Goal: Information Seeking & Learning: Learn about a topic

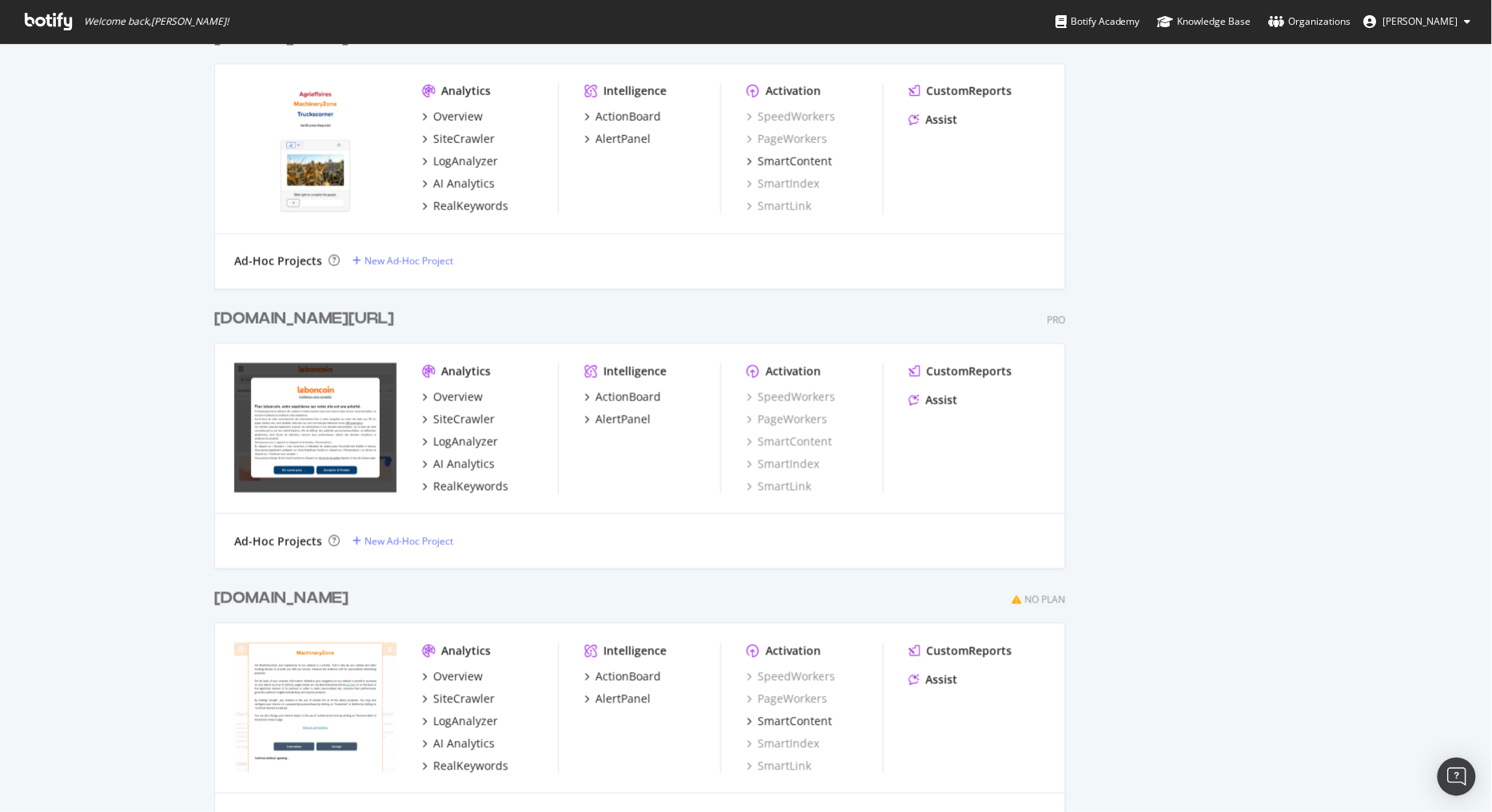
scroll to position [1777, 0]
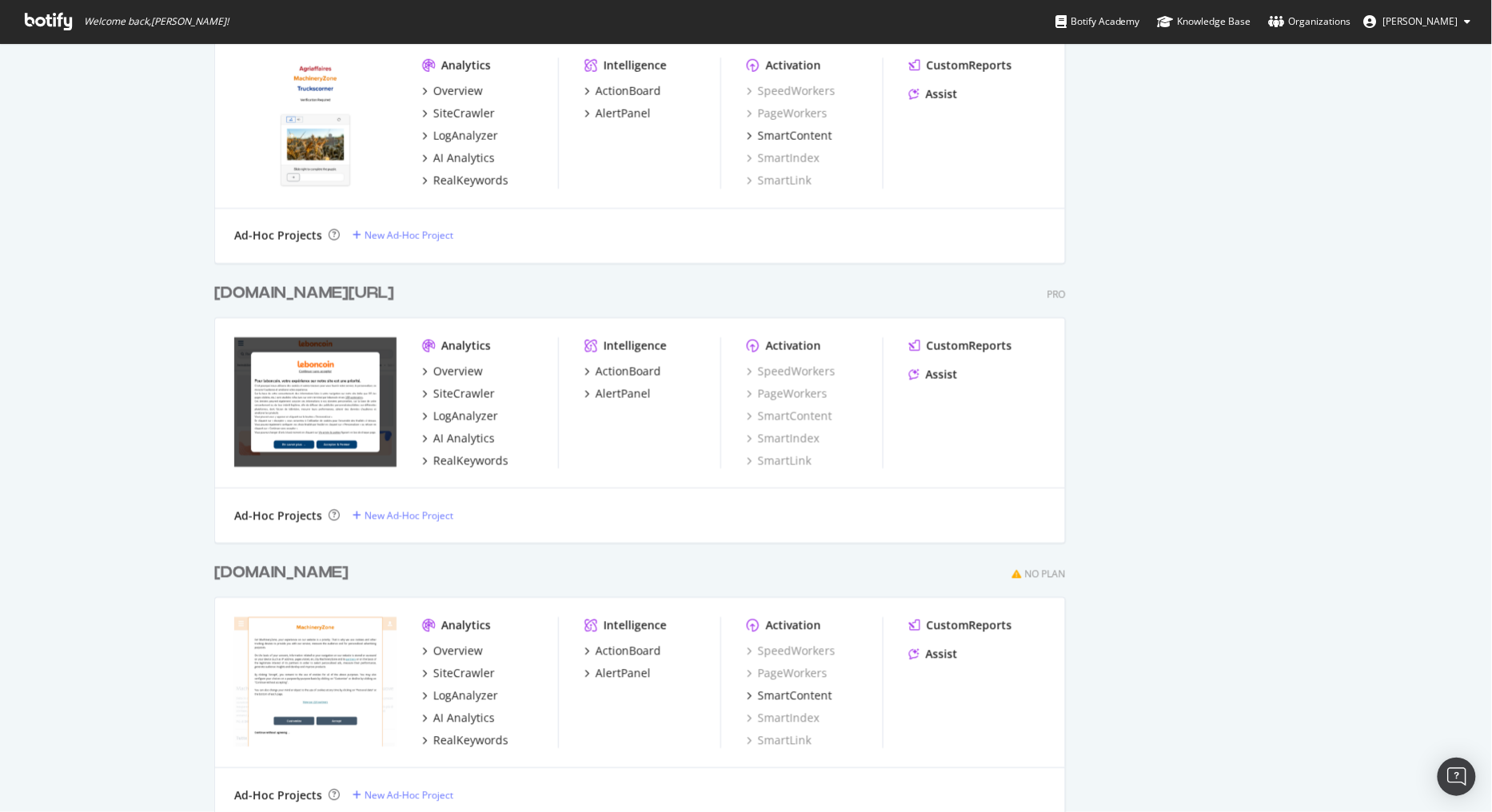
click at [267, 288] on div "[DOMAIN_NAME][URL]" at bounding box center [303, 293] width 180 height 23
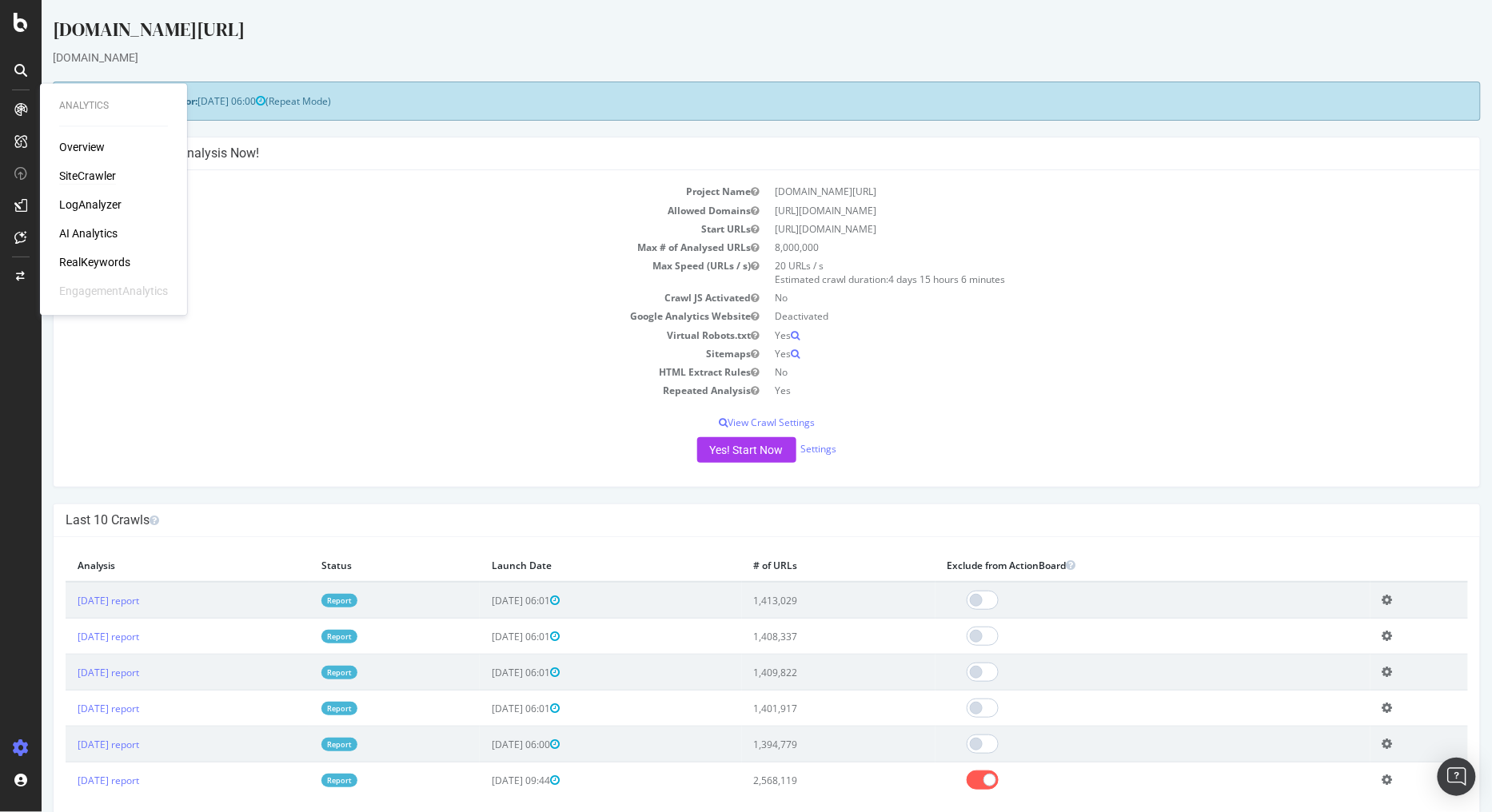
click at [91, 179] on div "SiteCrawler" at bounding box center [87, 176] width 57 height 16
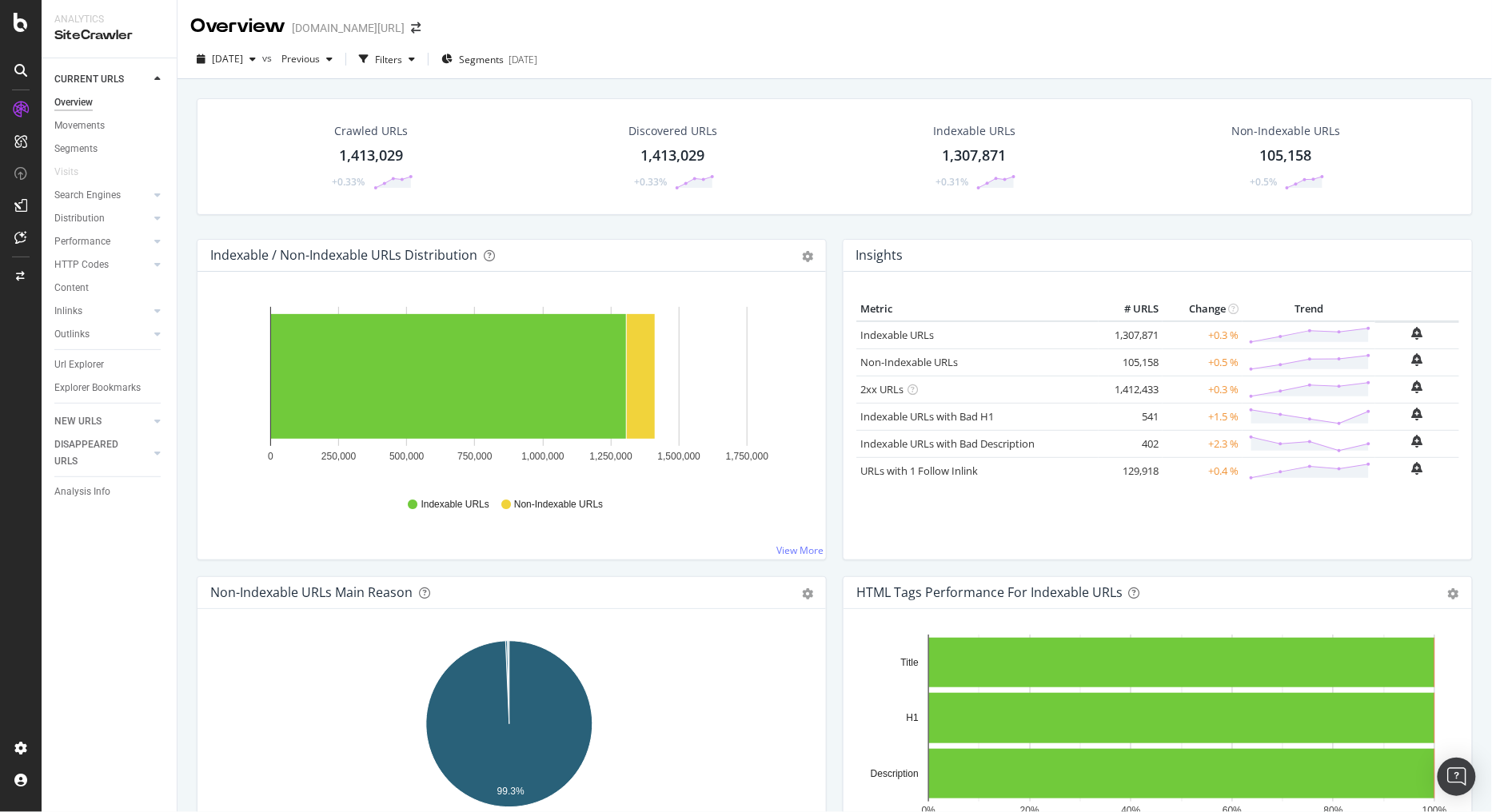
click at [358, 155] on div "1,413,029" at bounding box center [371, 156] width 64 height 21
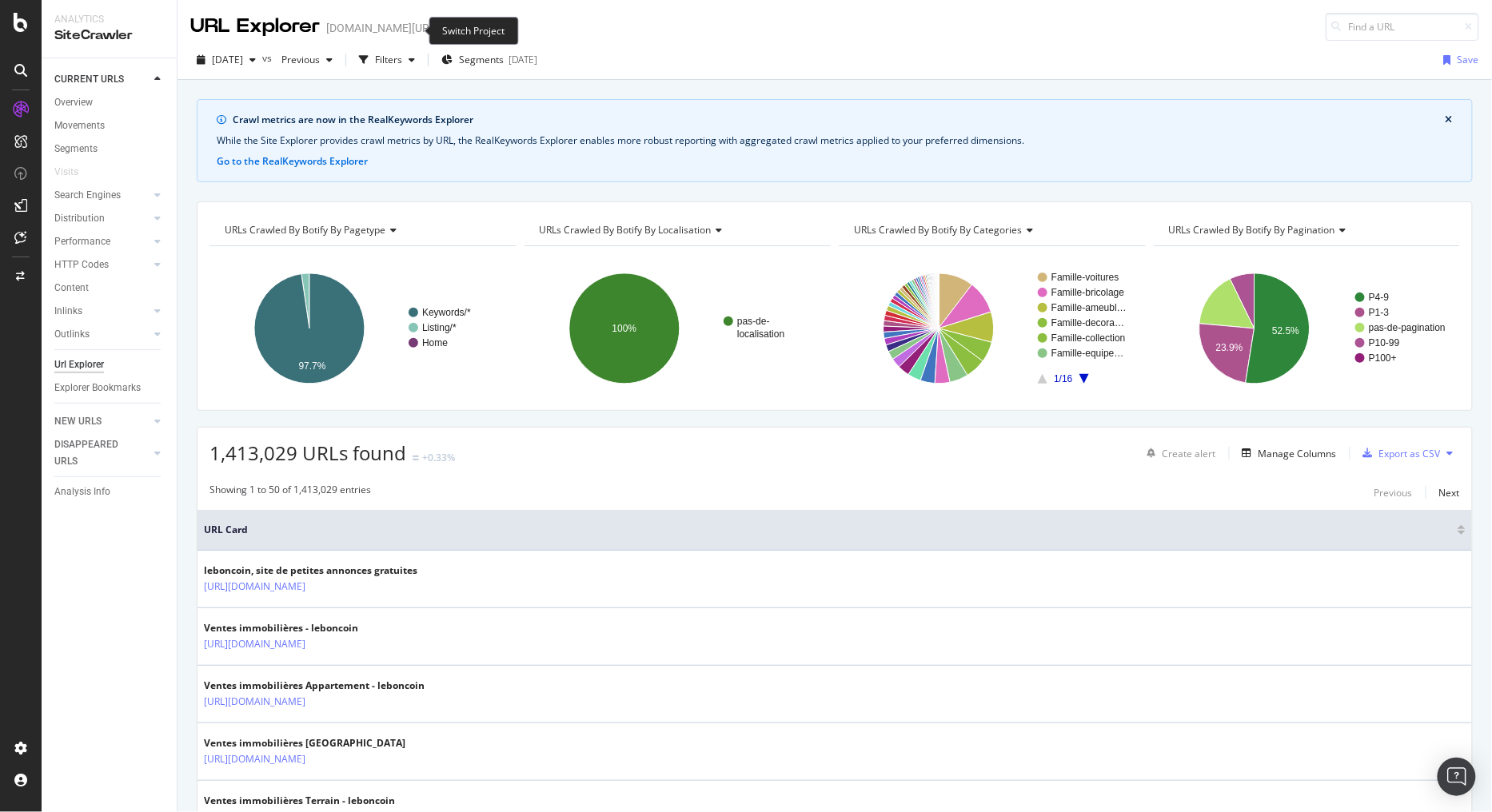
click at [446, 25] on icon "arrow-right-arrow-left" at bounding box center [450, 28] width 10 height 11
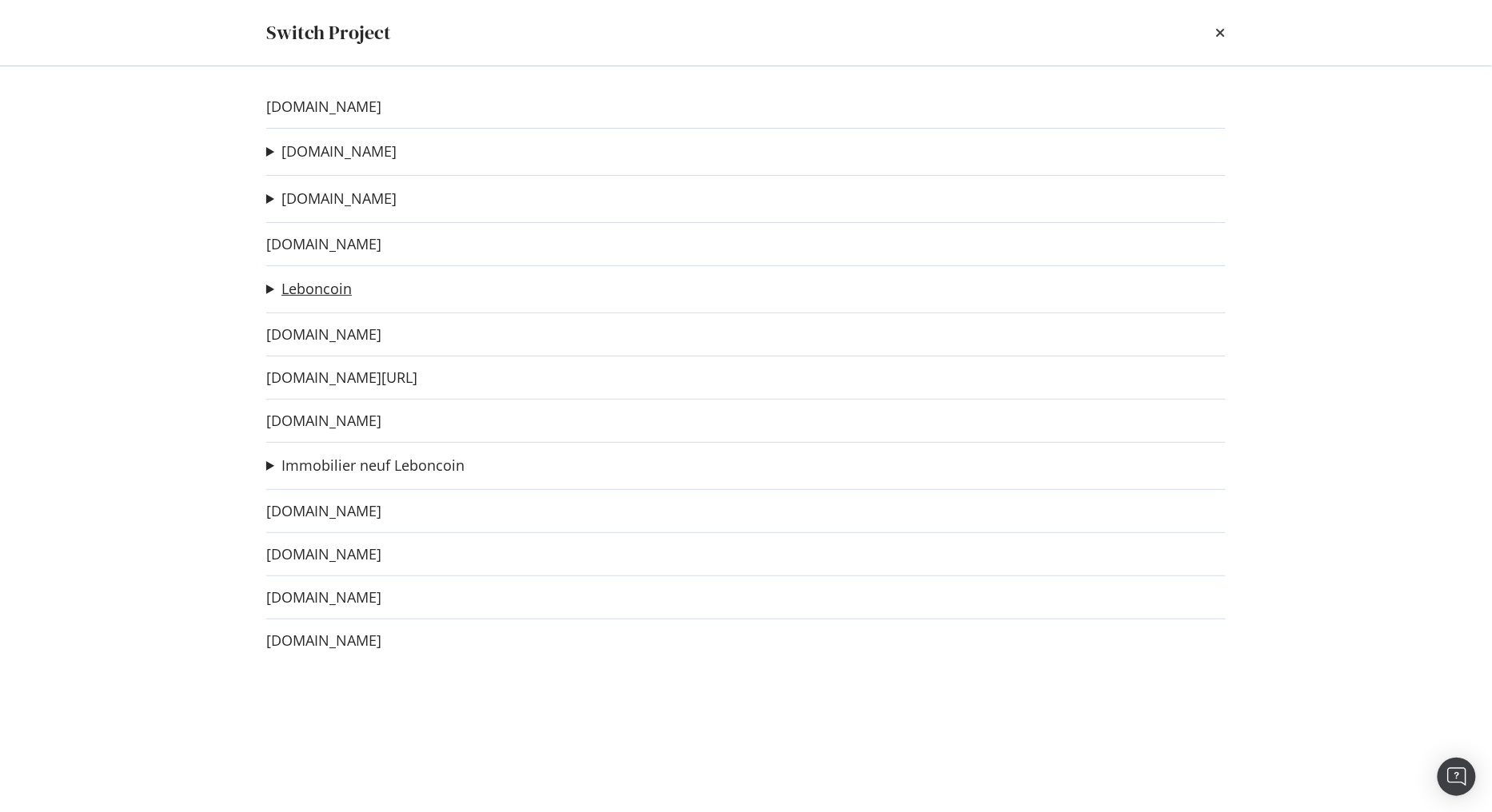
click at [324, 288] on link "Leboncoin" at bounding box center [317, 288] width 70 height 17
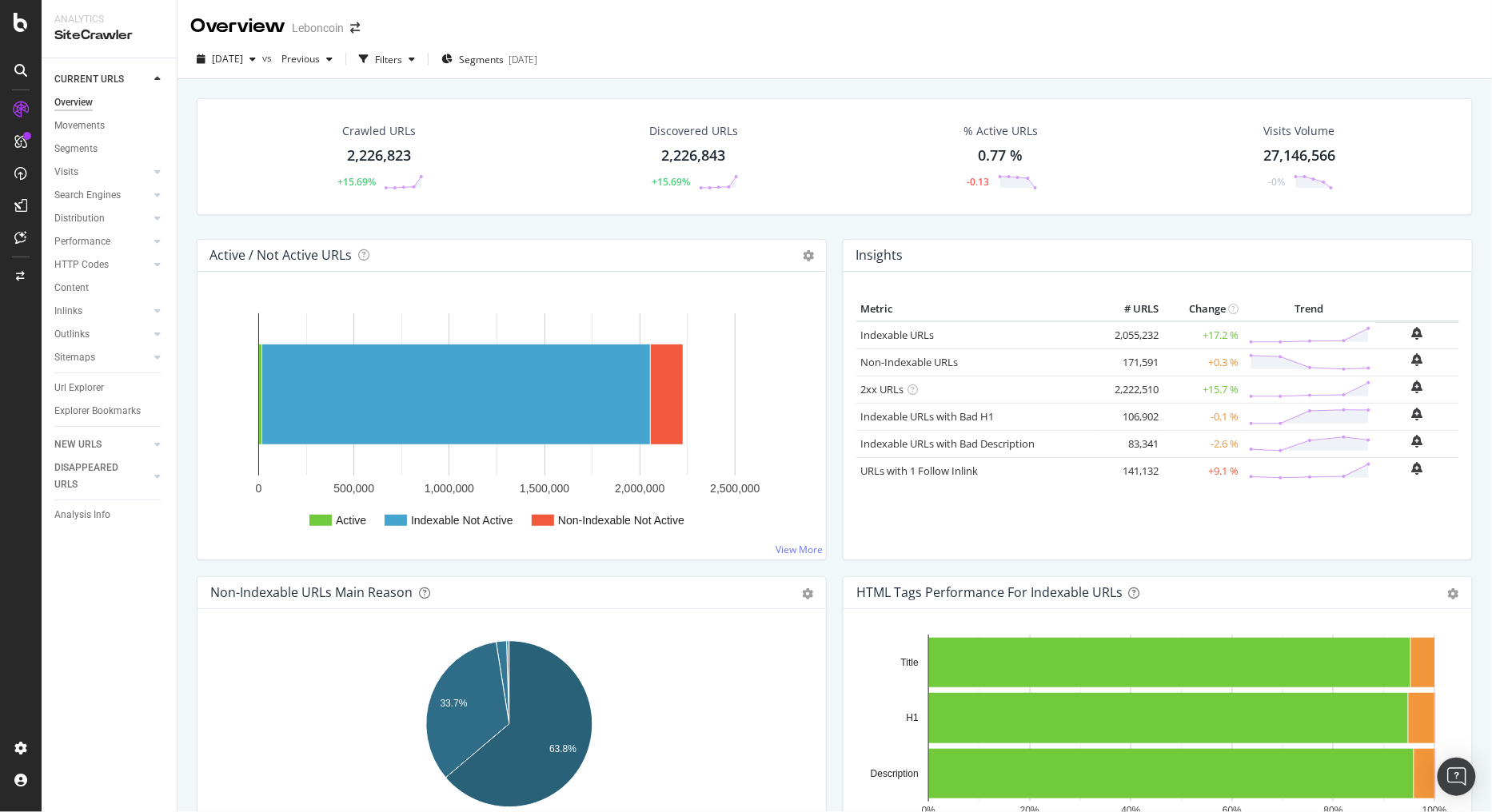
click at [367, 148] on div "2,226,823" at bounding box center [379, 156] width 64 height 21
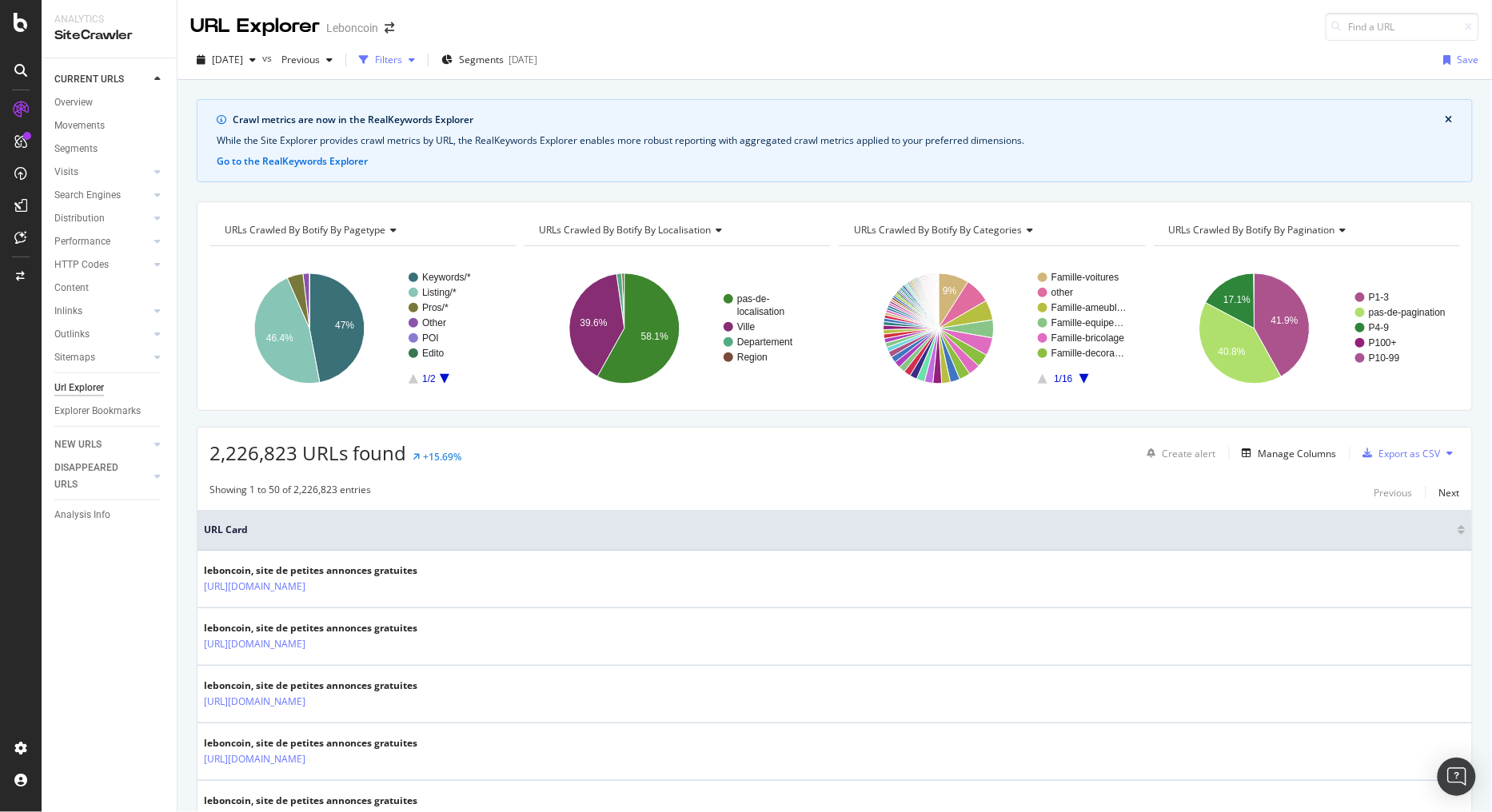
click at [403, 53] on div "Filters" at bounding box center [389, 59] width 27 height 13
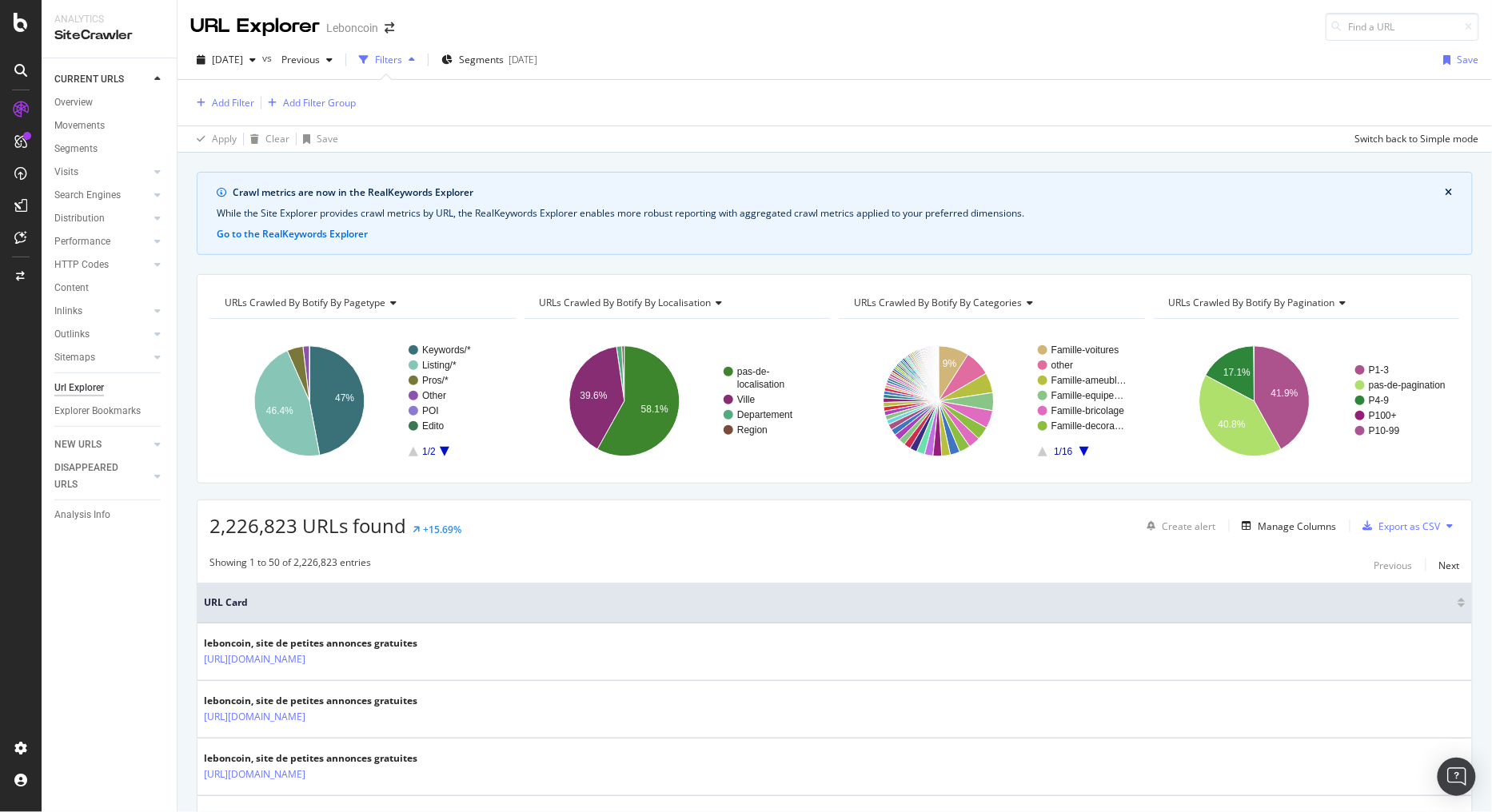
click at [403, 53] on div "Filters" at bounding box center [389, 59] width 27 height 13
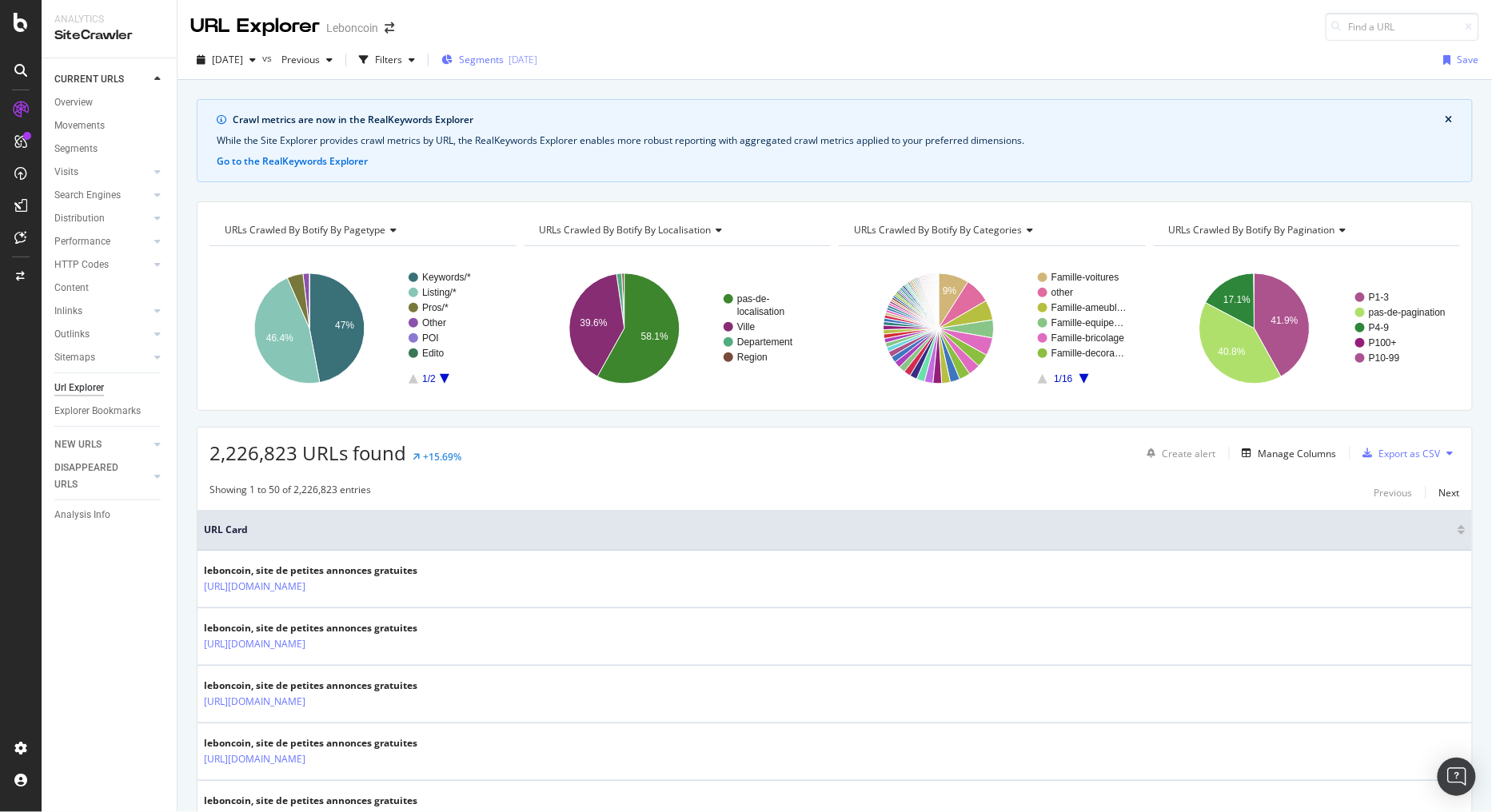
click at [503, 53] on span "Segments" at bounding box center [481, 59] width 45 height 13
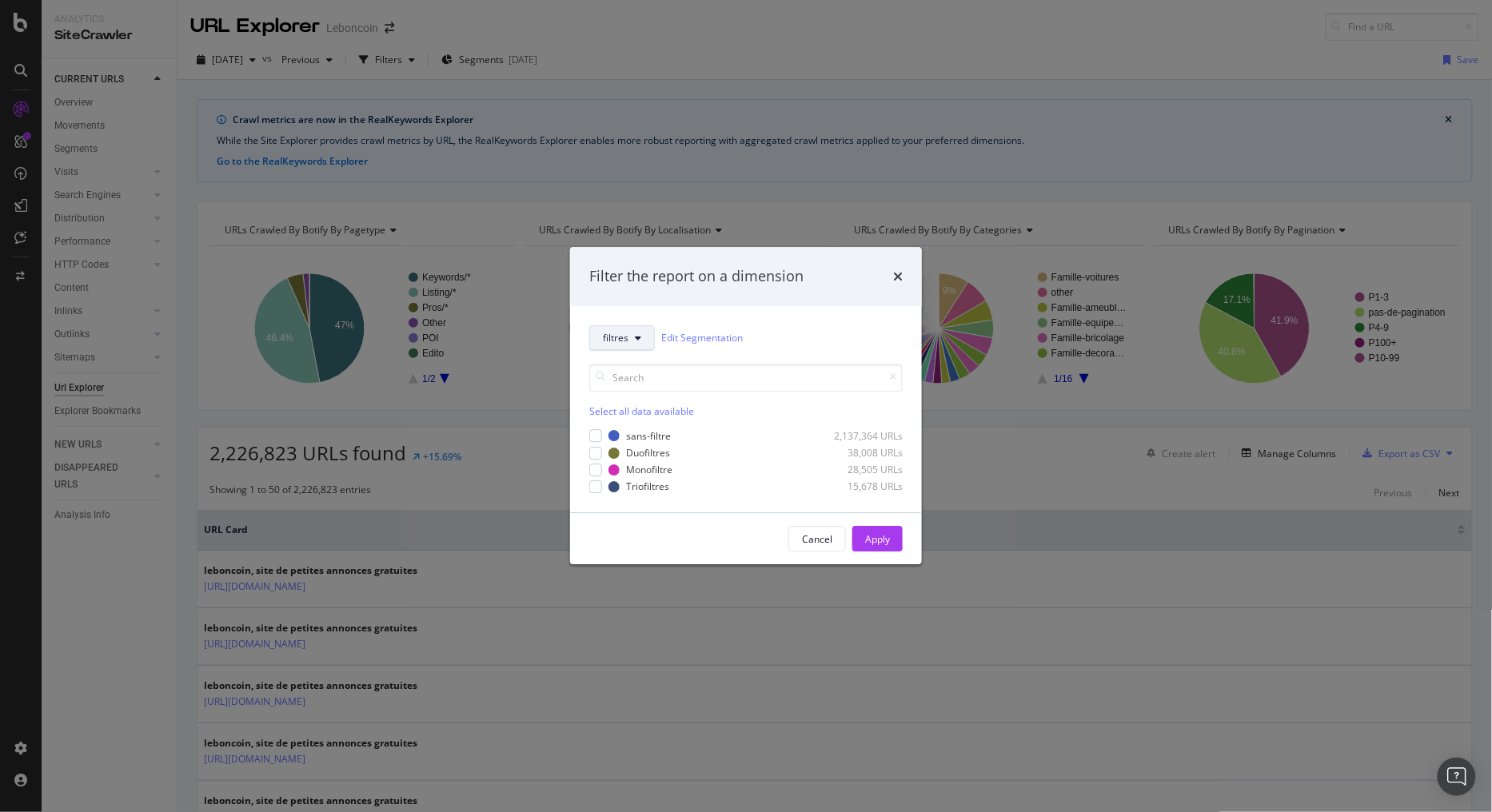
click at [633, 338] on button "filtres" at bounding box center [622, 338] width 66 height 25
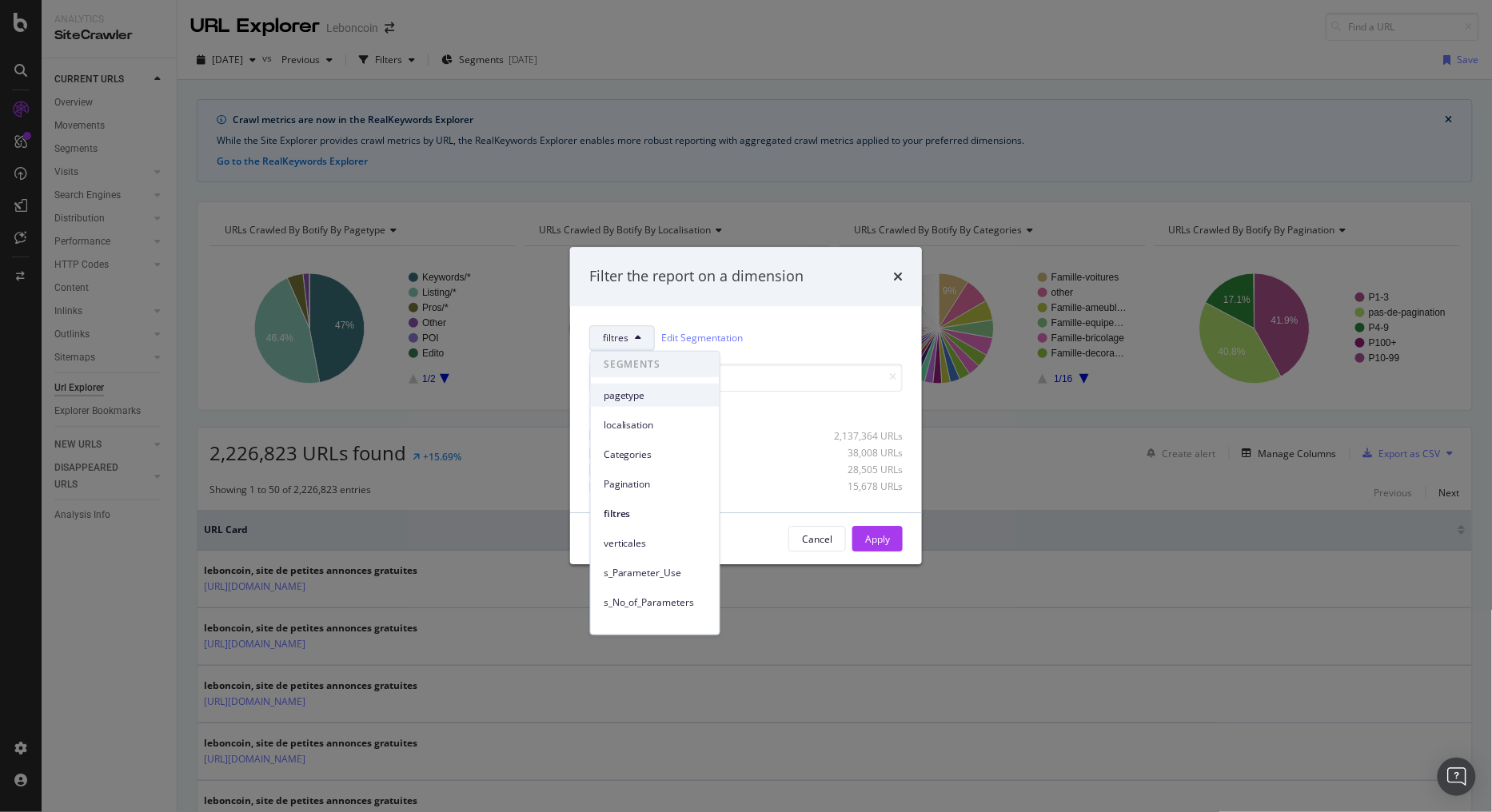
click at [643, 388] on span "pagetype" at bounding box center [655, 395] width 104 height 14
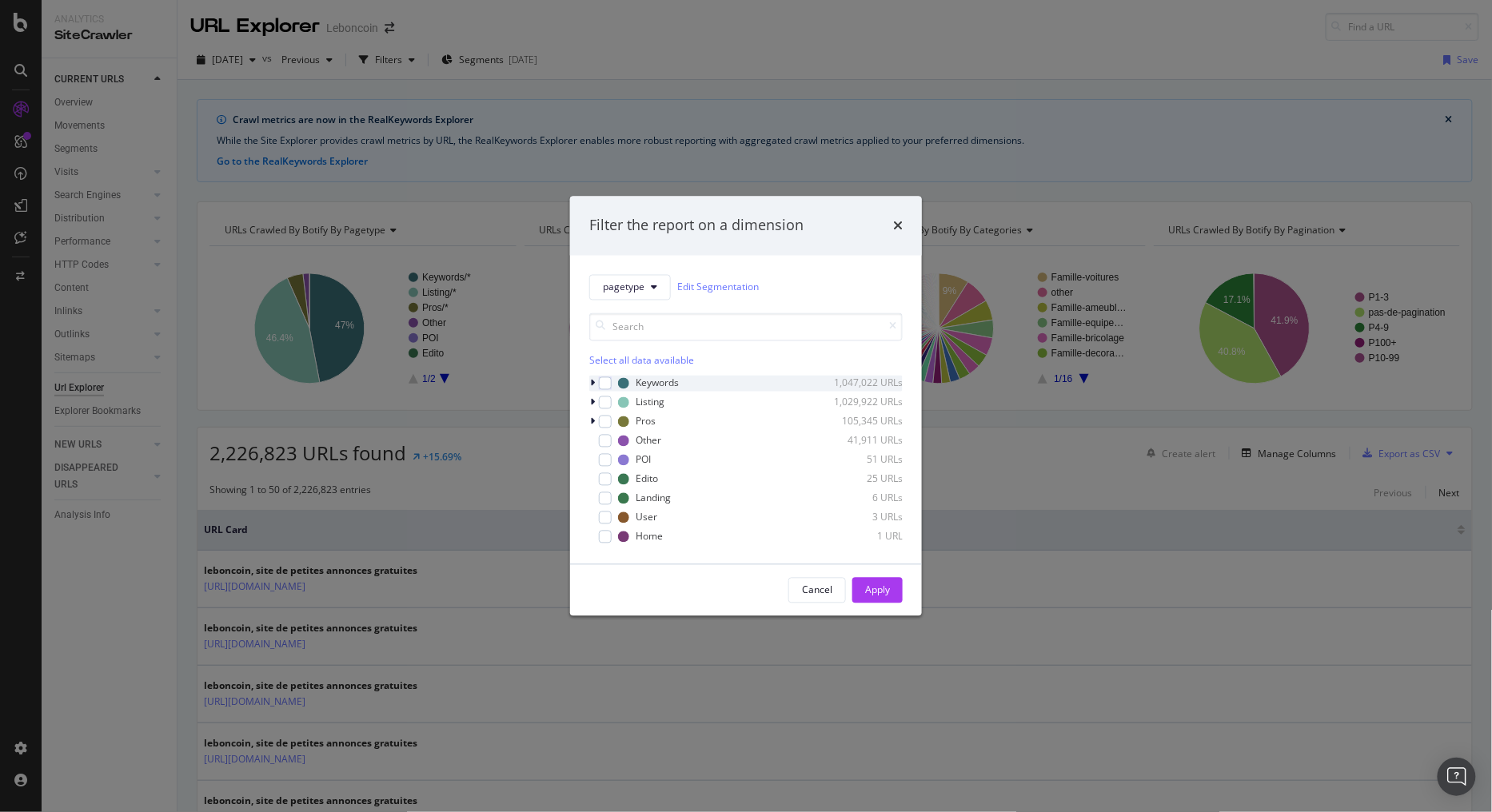
click at [592, 384] on icon "modal" at bounding box center [592, 382] width 4 height 10
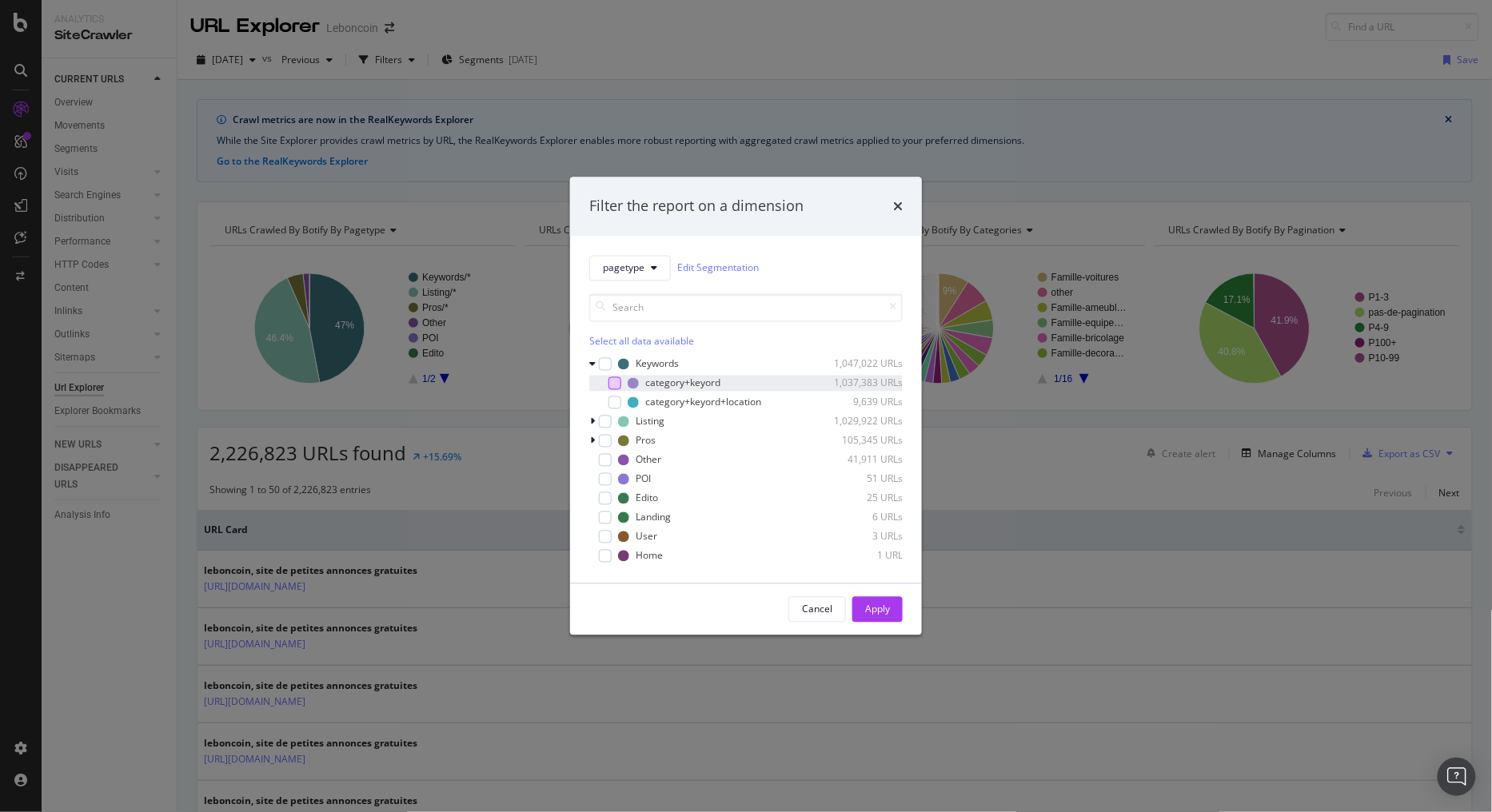
click at [610, 380] on div "modal" at bounding box center [615, 382] width 13 height 13
click at [874, 602] on div "Apply" at bounding box center [877, 609] width 25 height 13
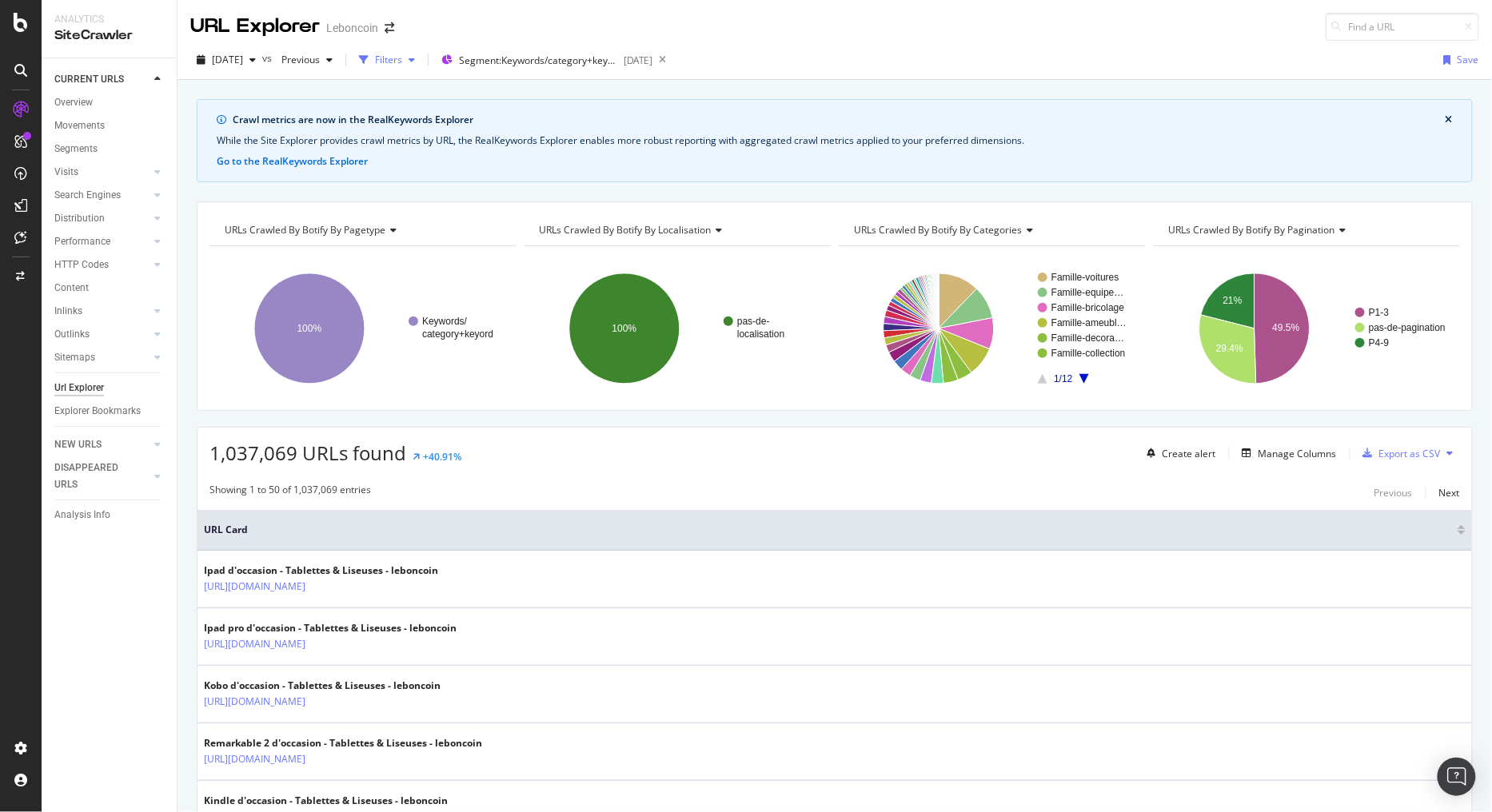
click at [403, 61] on div "Filters" at bounding box center [389, 59] width 27 height 13
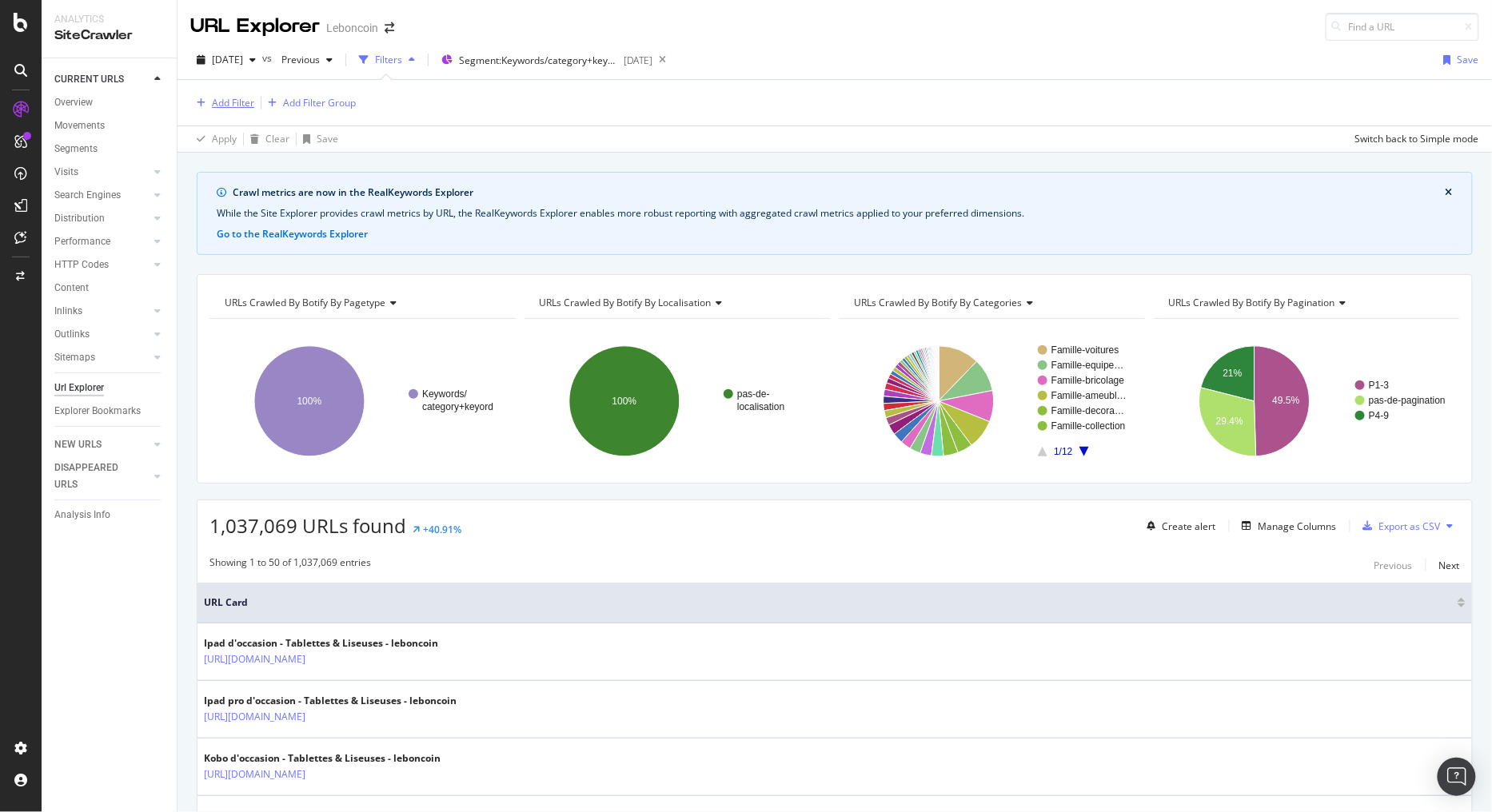
click at [241, 104] on div "Add Filter" at bounding box center [233, 102] width 42 height 13
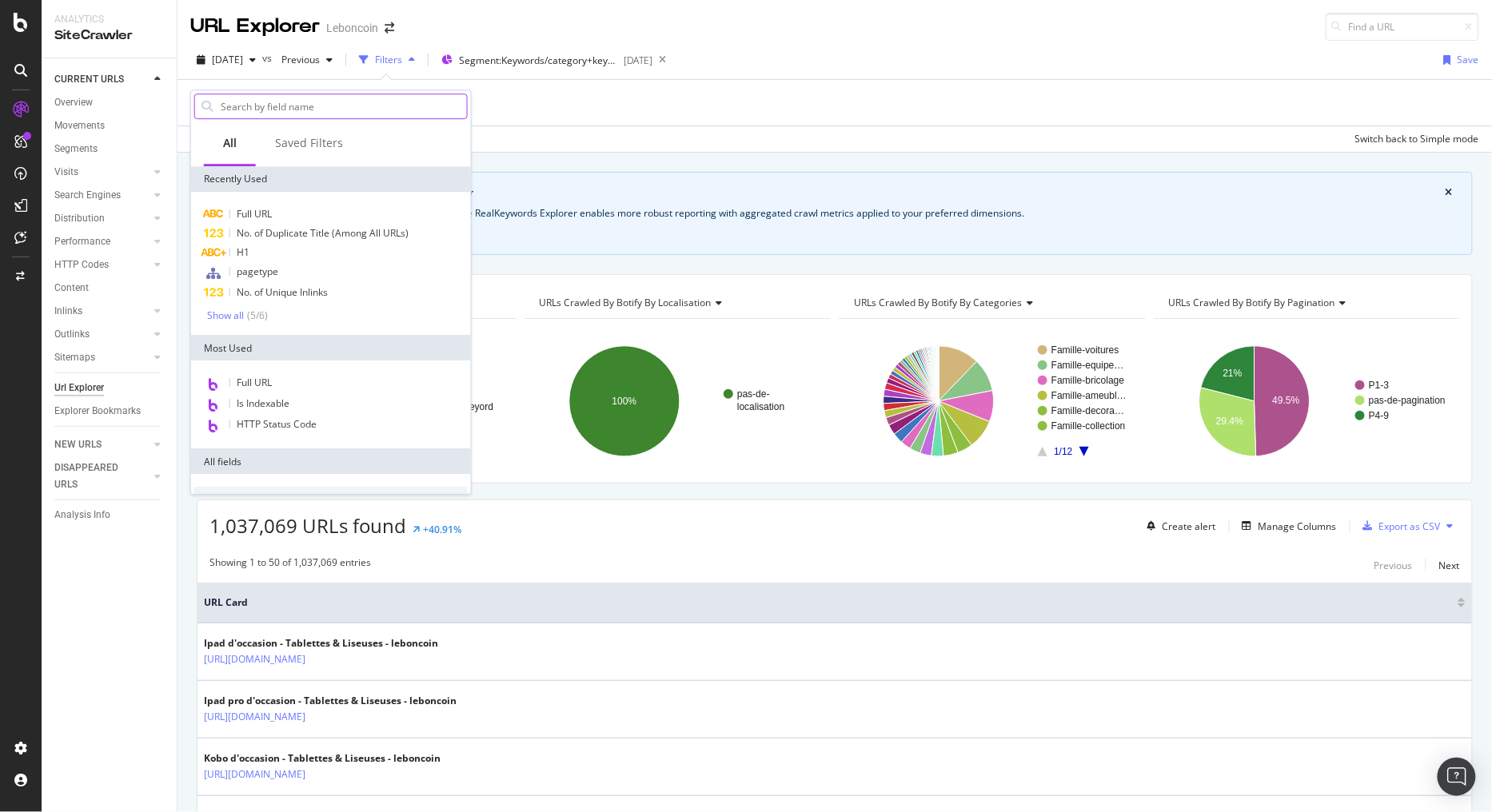
click at [321, 98] on input "text" at bounding box center [343, 106] width 248 height 24
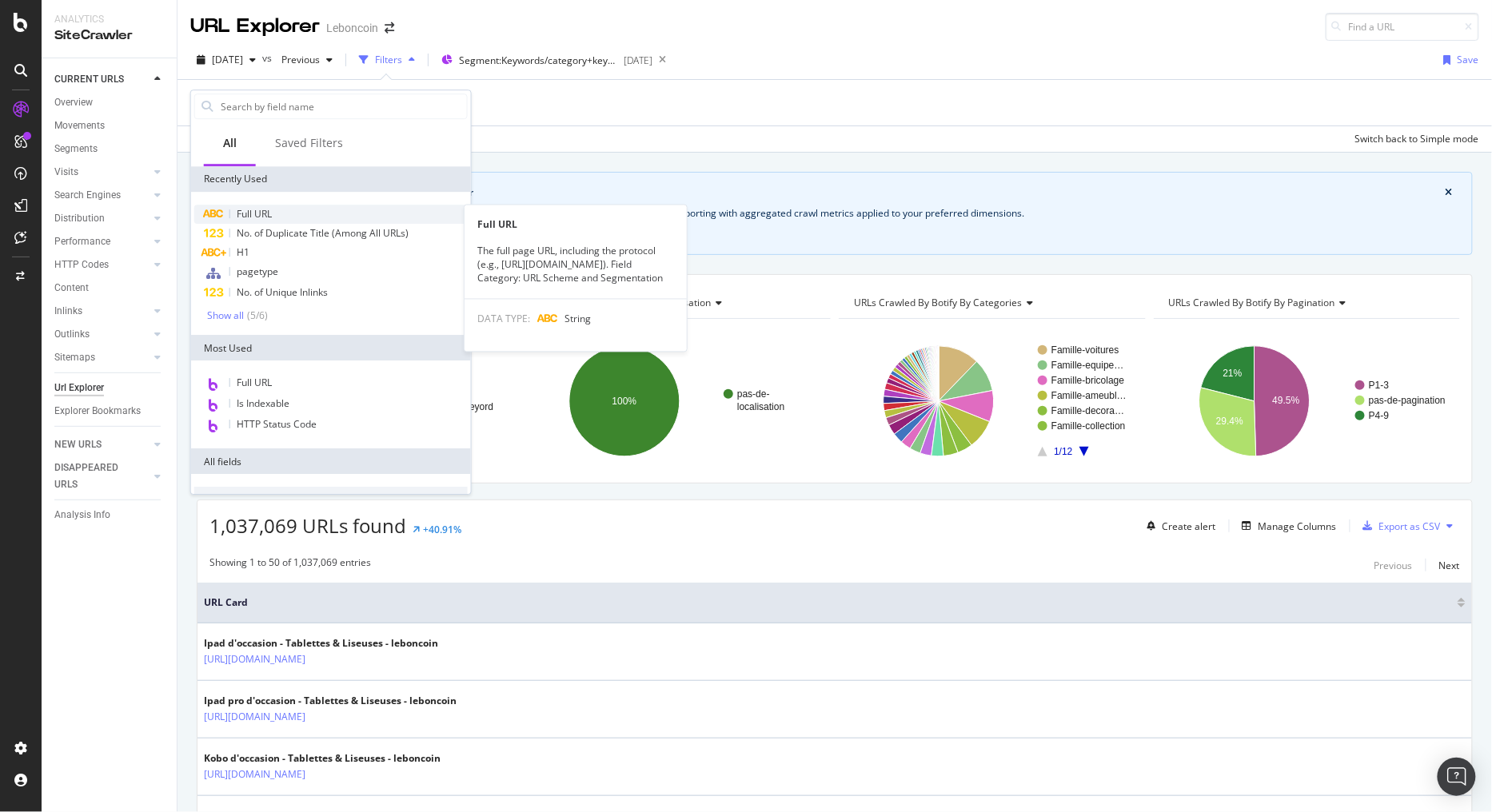
click at [280, 205] on div "Full URL" at bounding box center [332, 214] width 274 height 19
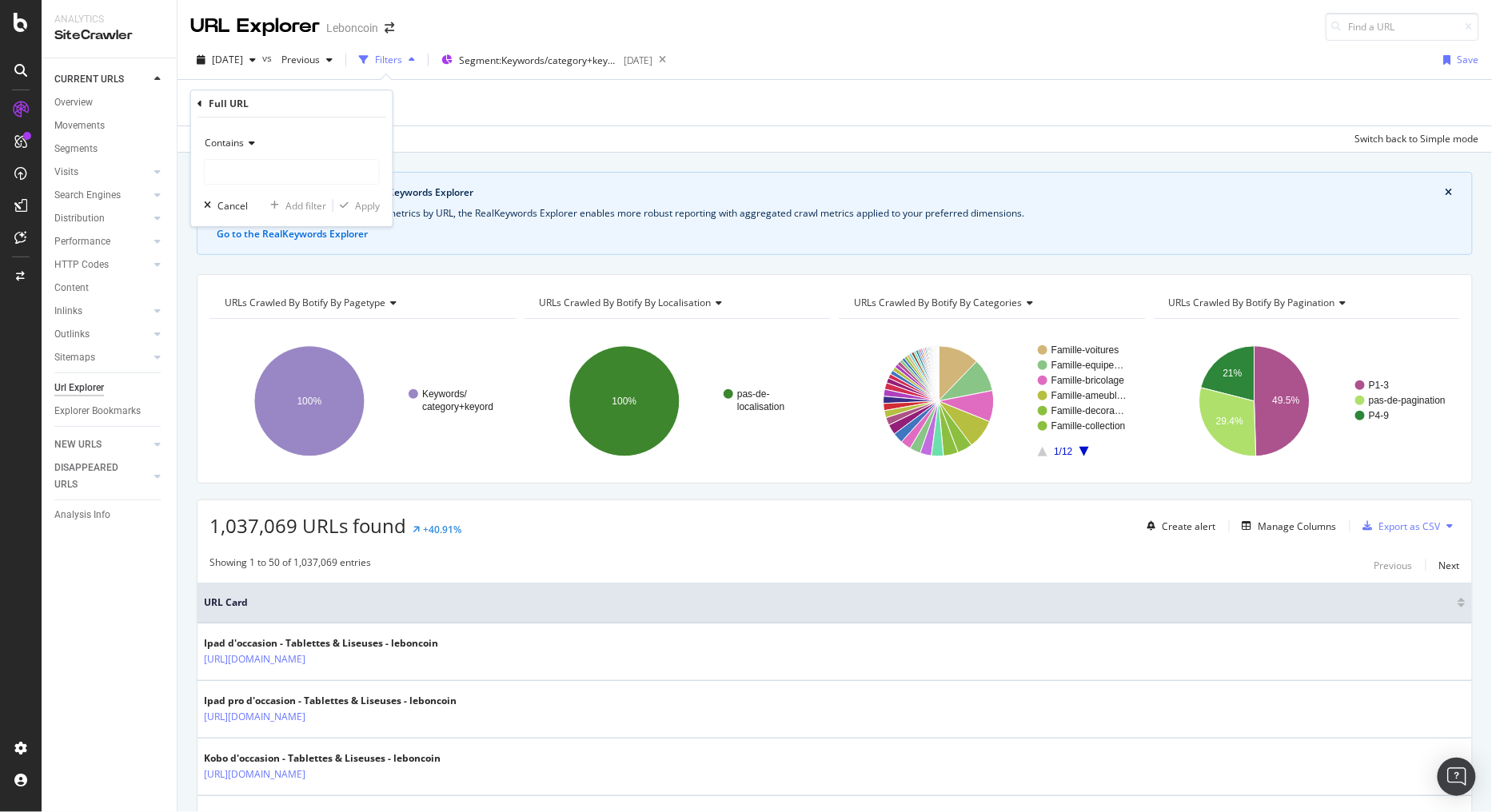
click at [253, 144] on icon at bounding box center [249, 143] width 11 height 10
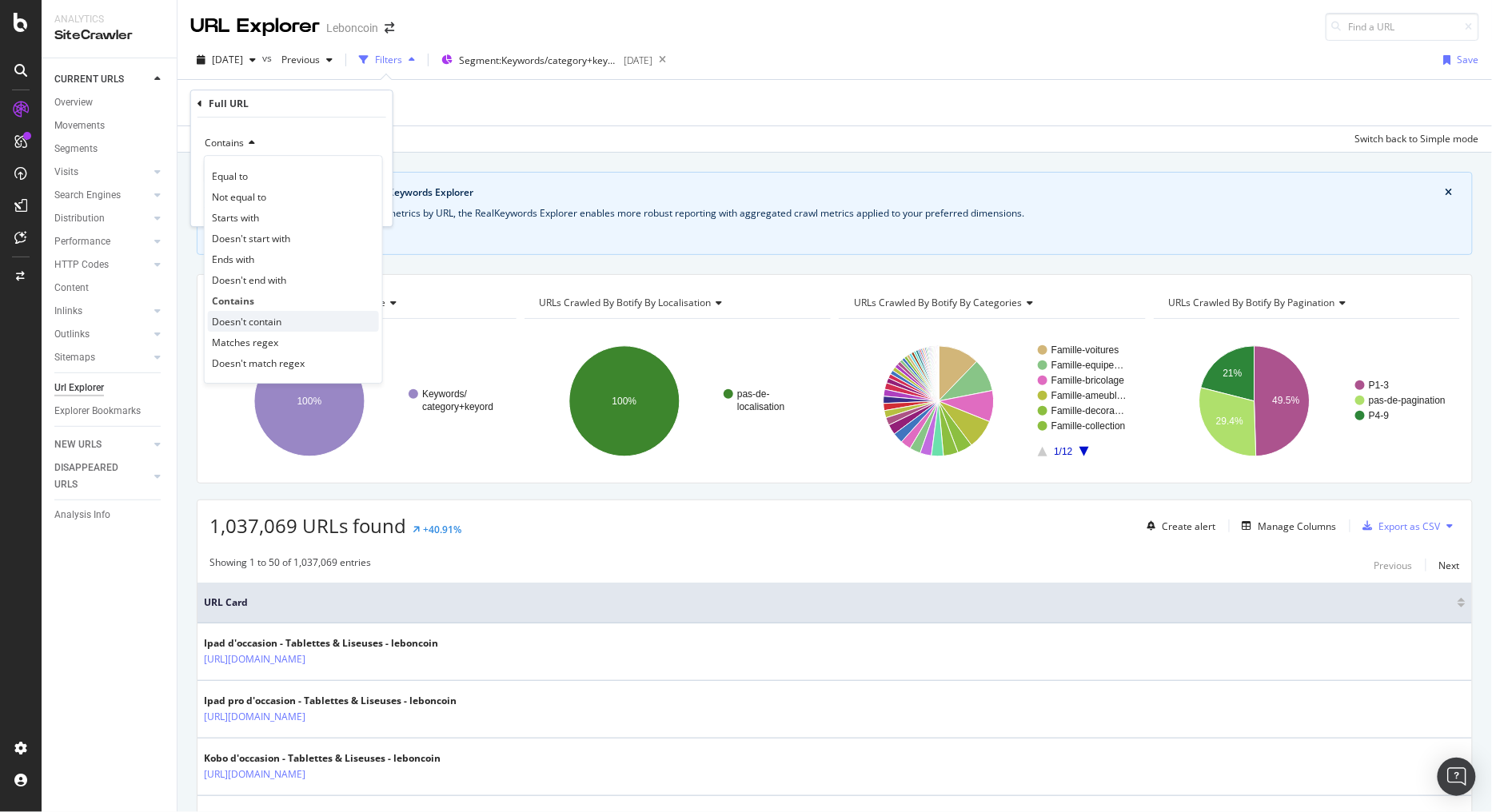
click at [264, 326] on span "Doesn't contain" at bounding box center [246, 321] width 69 height 13
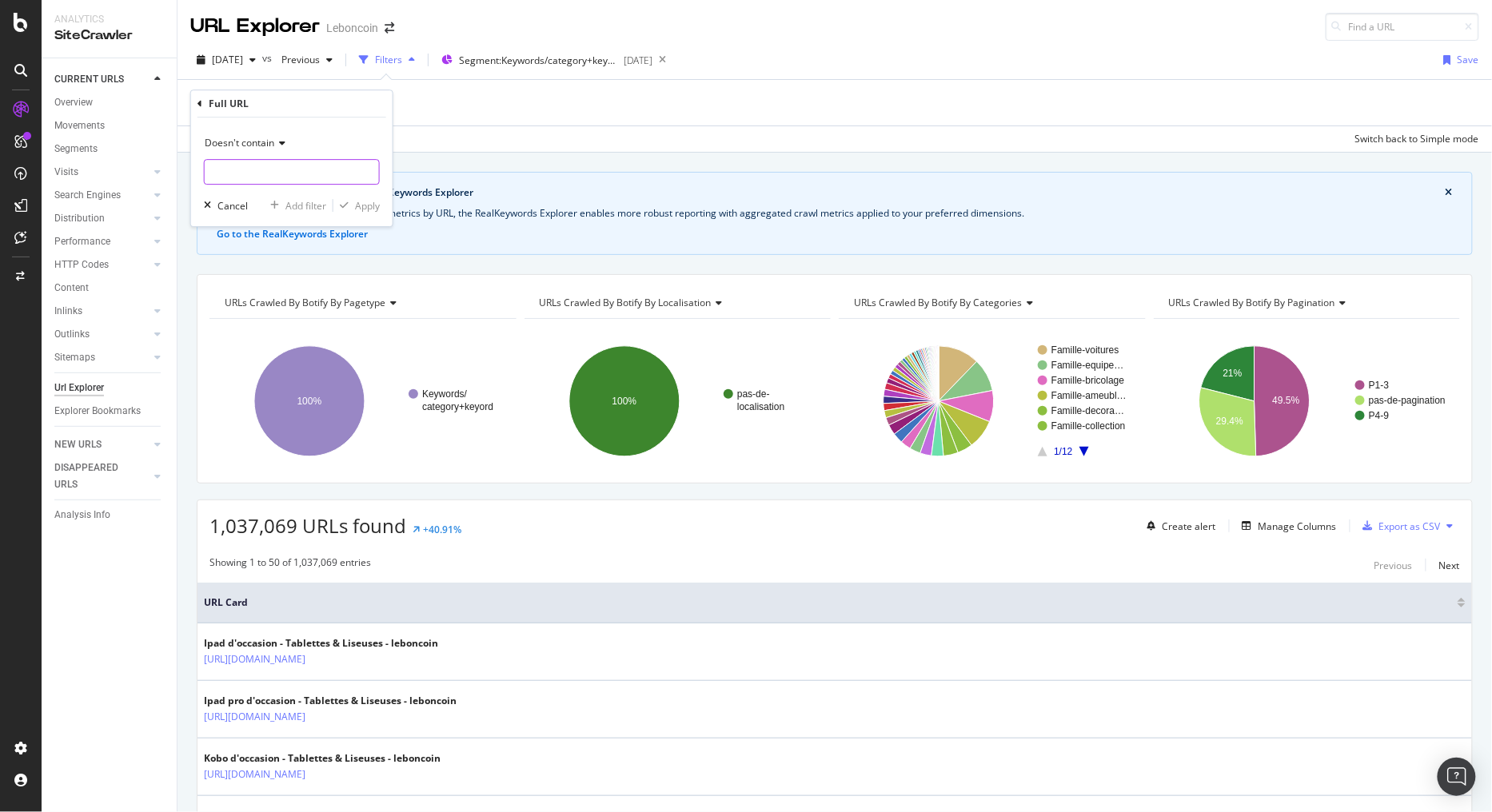
click at [250, 170] on input "text" at bounding box center [291, 171] width 175 height 25
type input "/p-"
click at [370, 213] on div "Doesn't contain /p- Cancel Add filter Apply" at bounding box center [292, 172] width 202 height 109
click at [370, 203] on div "Apply" at bounding box center [368, 205] width 25 height 13
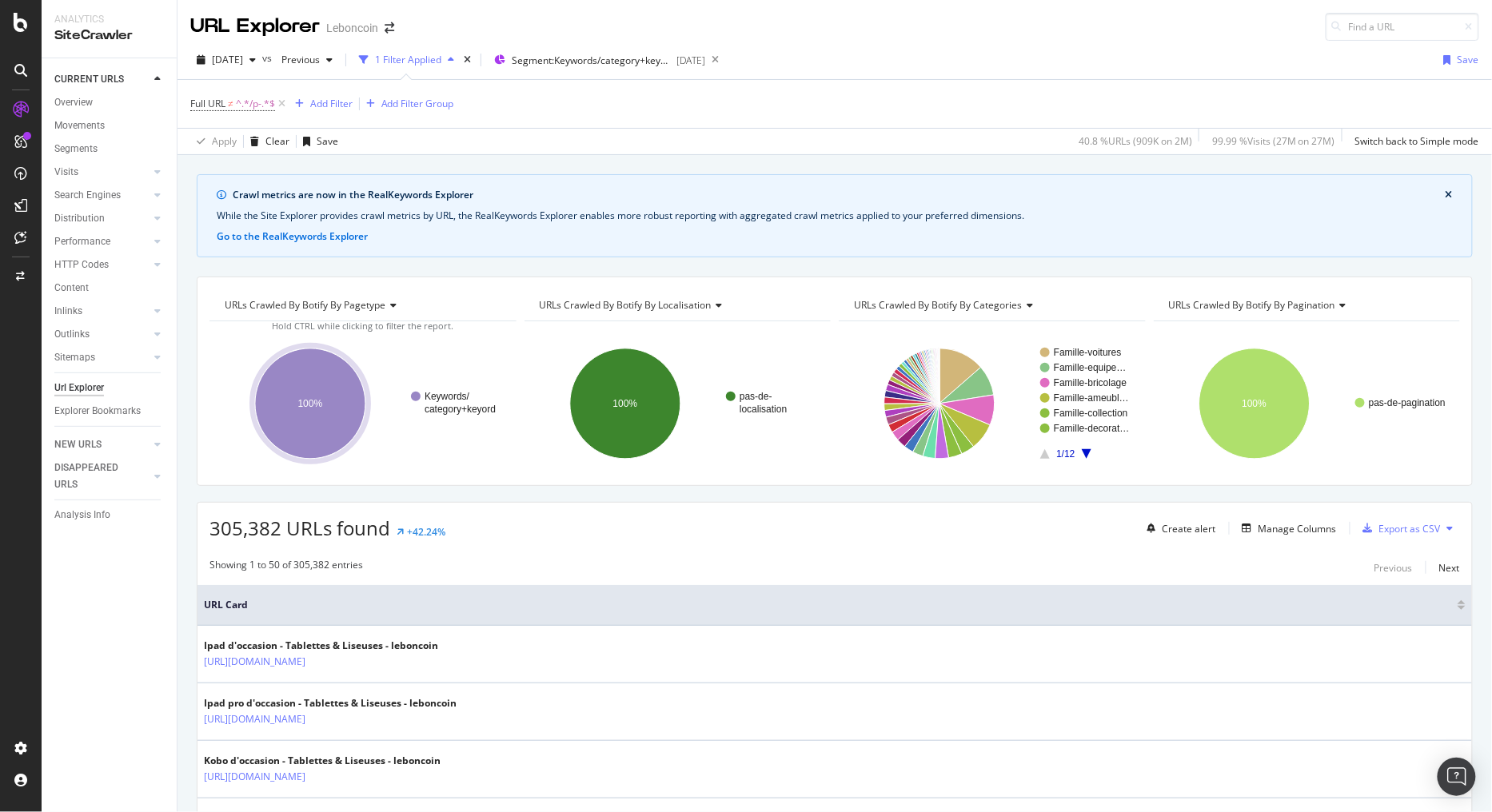
scroll to position [177, 0]
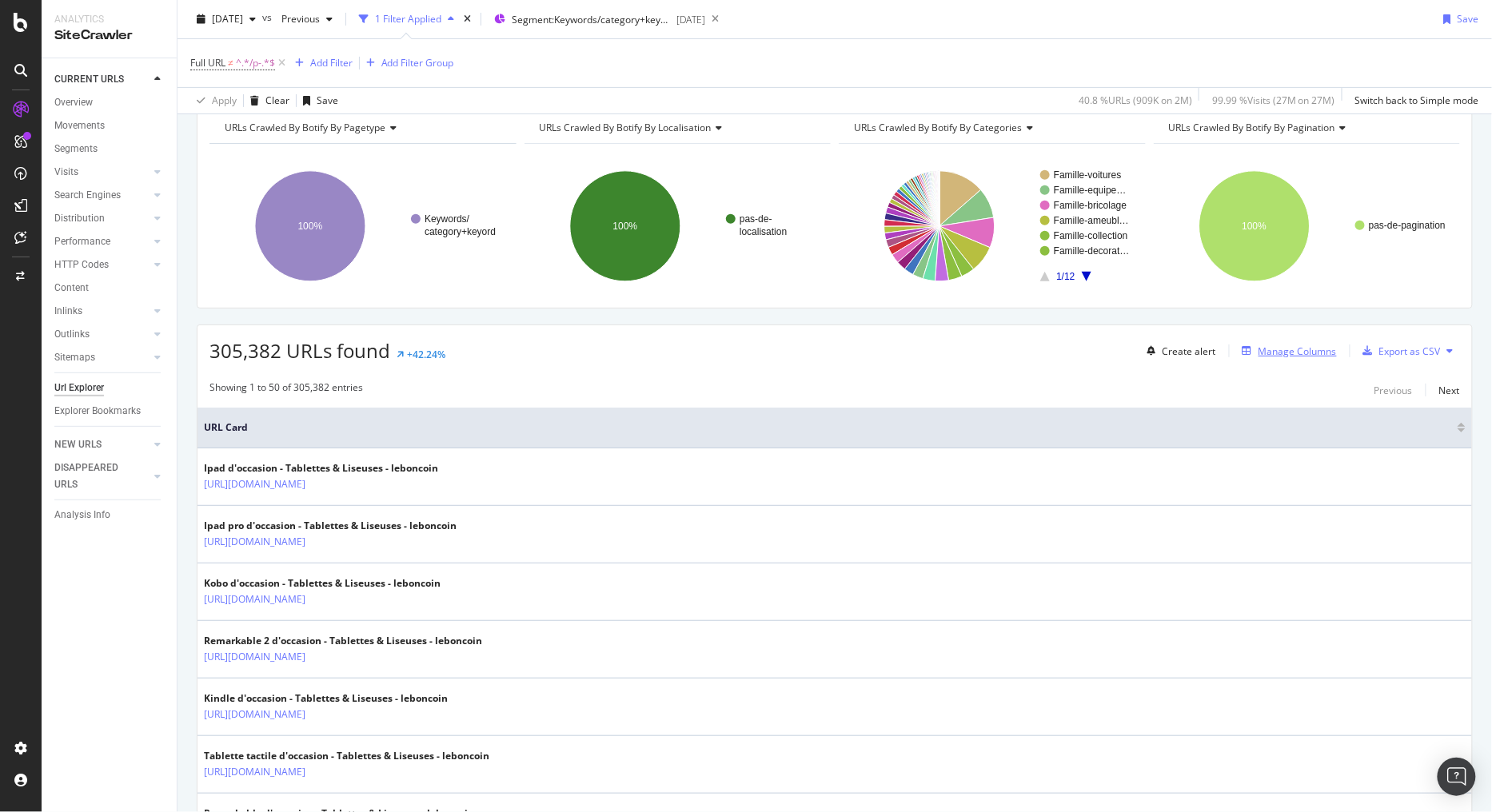
click at [1273, 352] on div "Manage Columns" at bounding box center [1297, 351] width 78 height 13
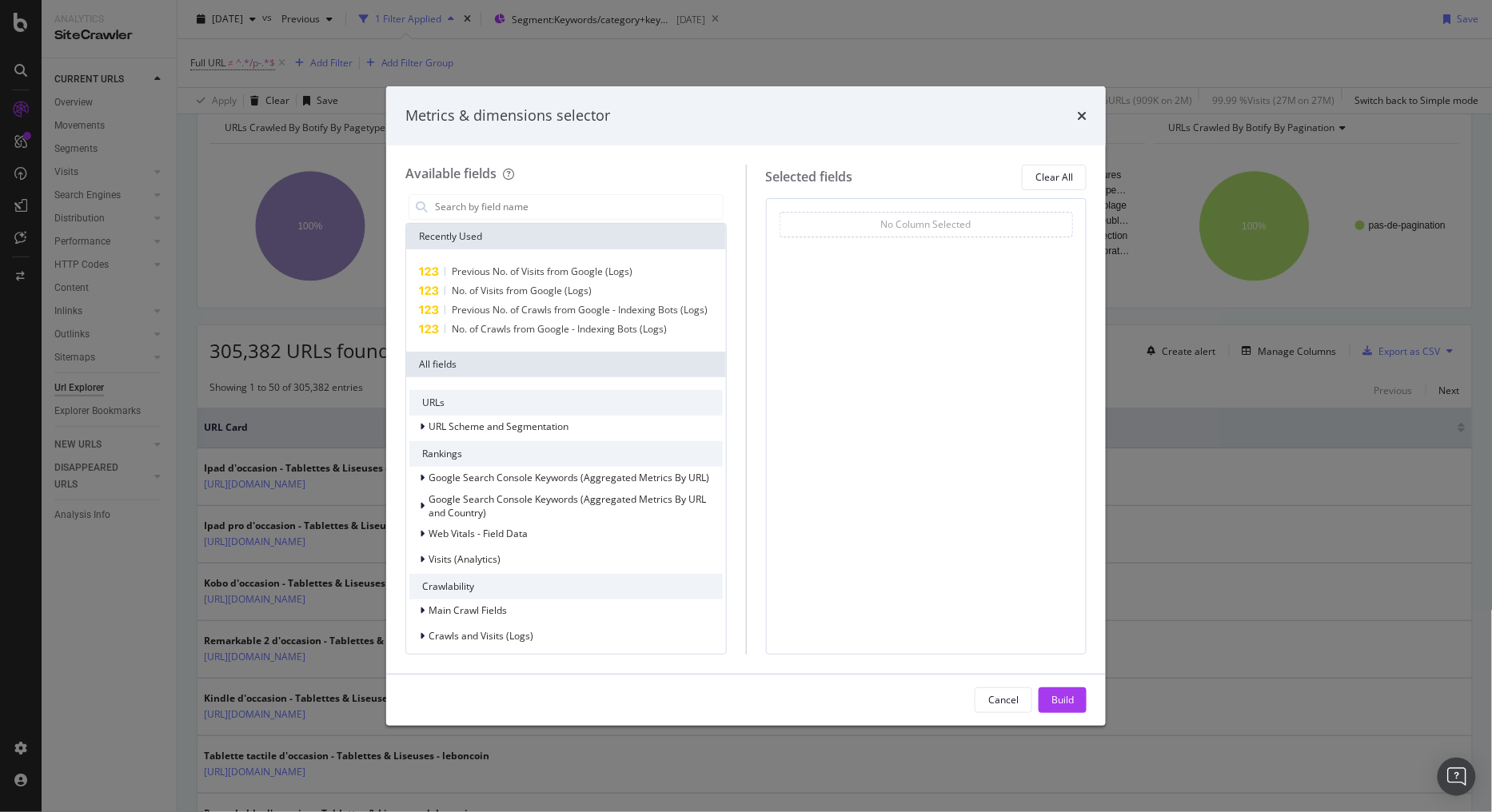
click at [357, 348] on div "Metrics & dimensions selector Available fields Recently Used Previous No. of Vi…" at bounding box center [746, 406] width 1492 height 812
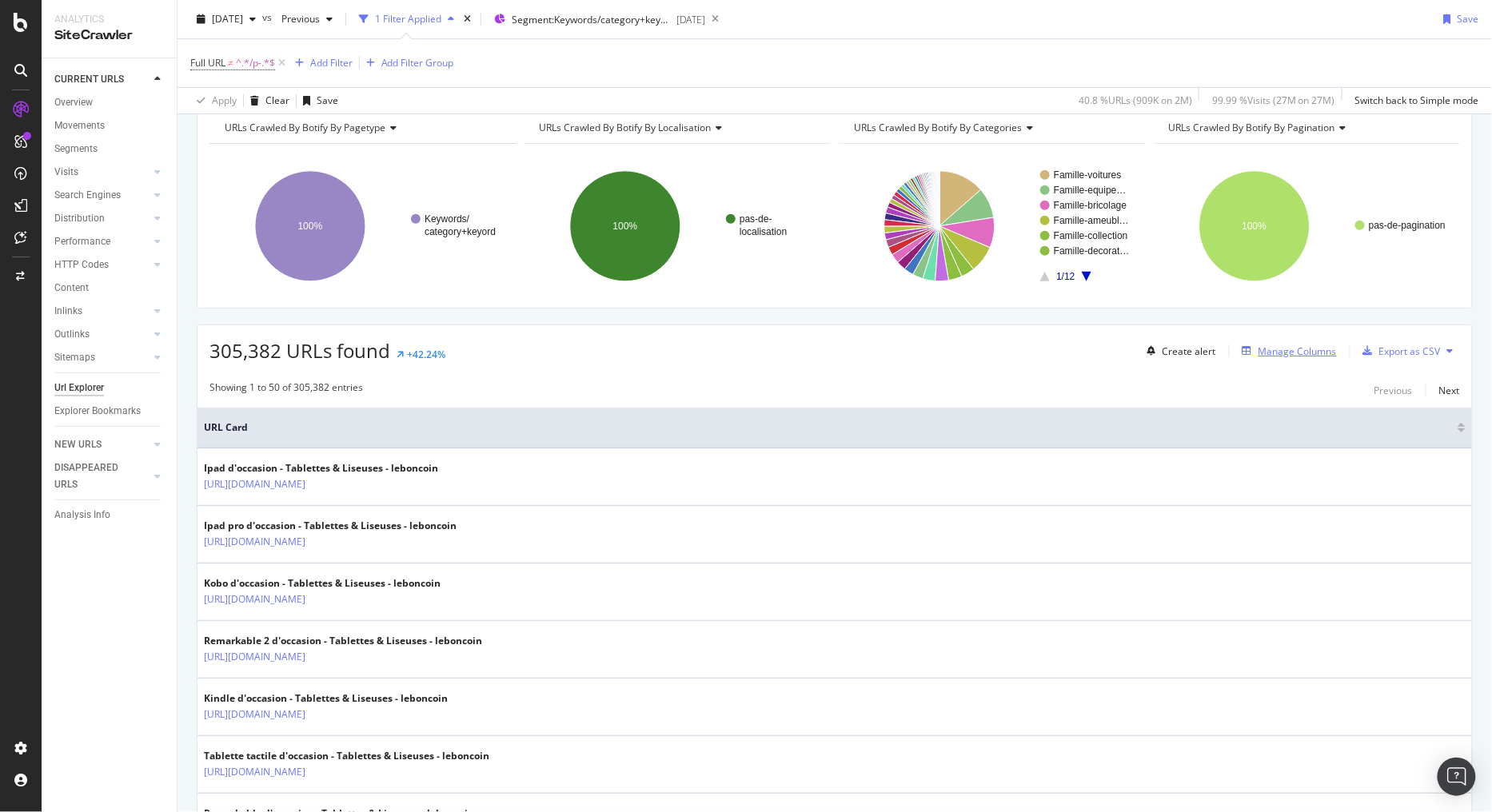
click at [1306, 349] on div "Manage Columns" at bounding box center [1297, 351] width 78 height 13
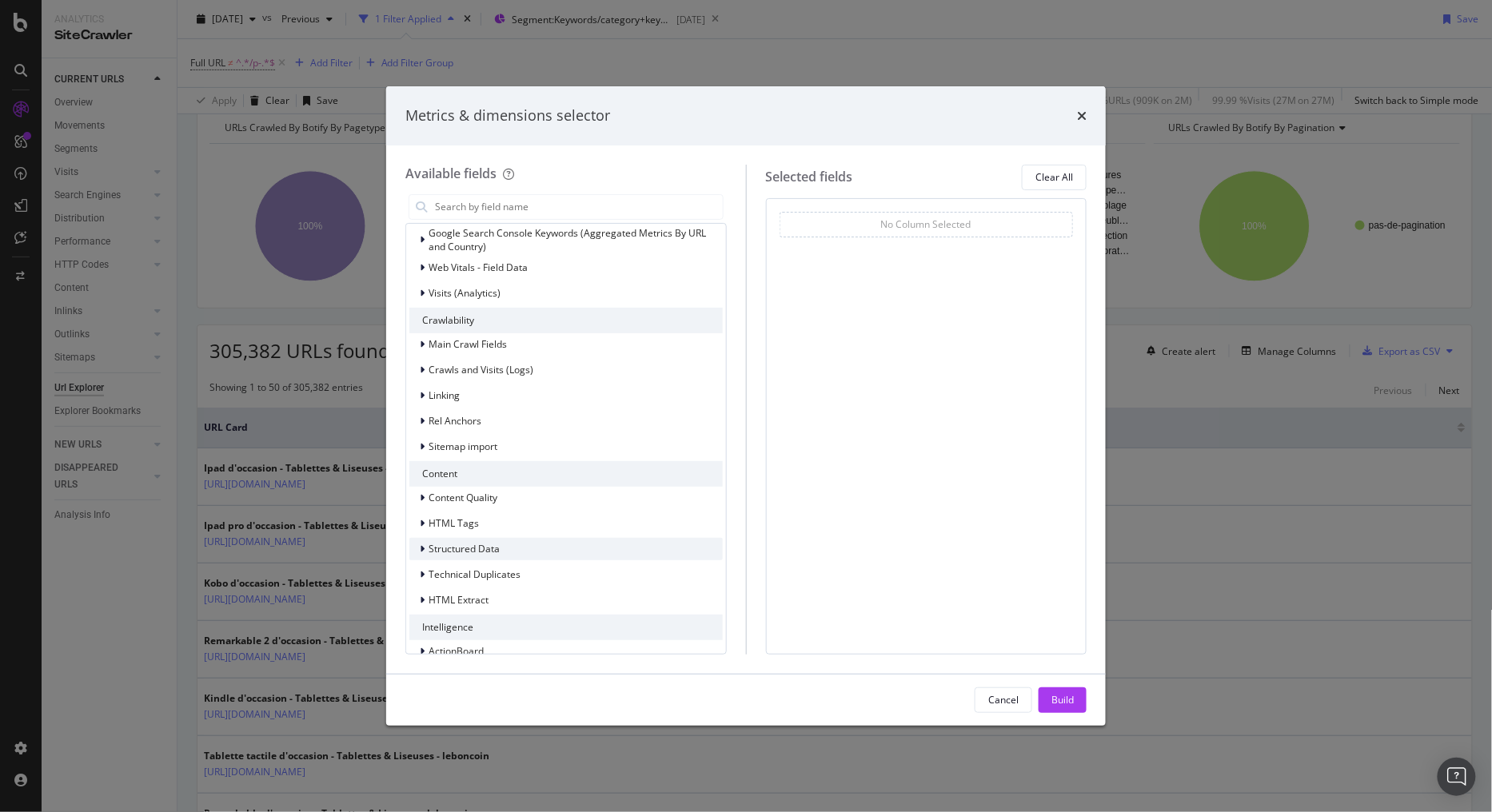
scroll to position [288, 0]
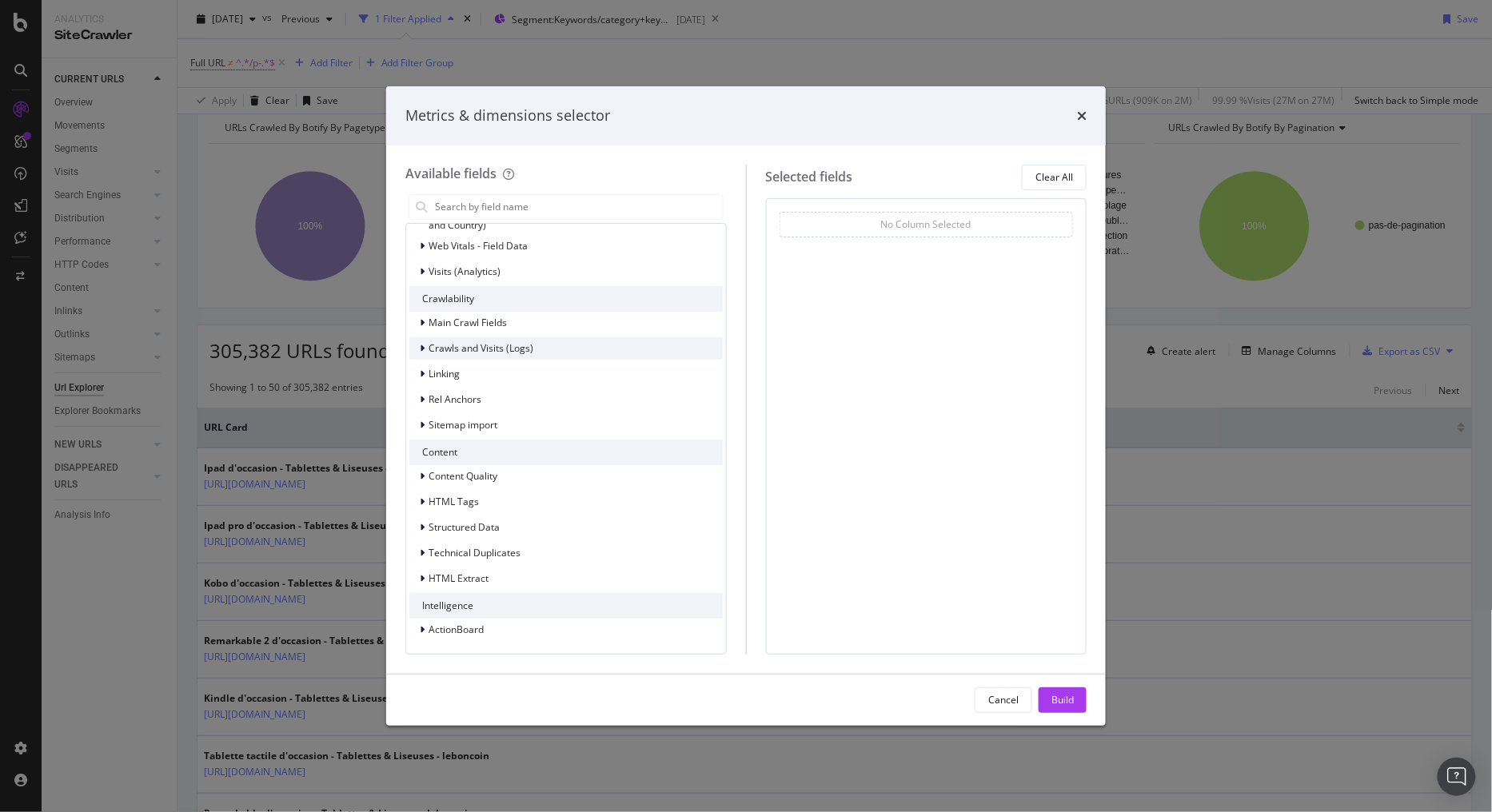
click at [480, 348] on span "Crawls and Visits (Logs)" at bounding box center [481, 347] width 104 height 13
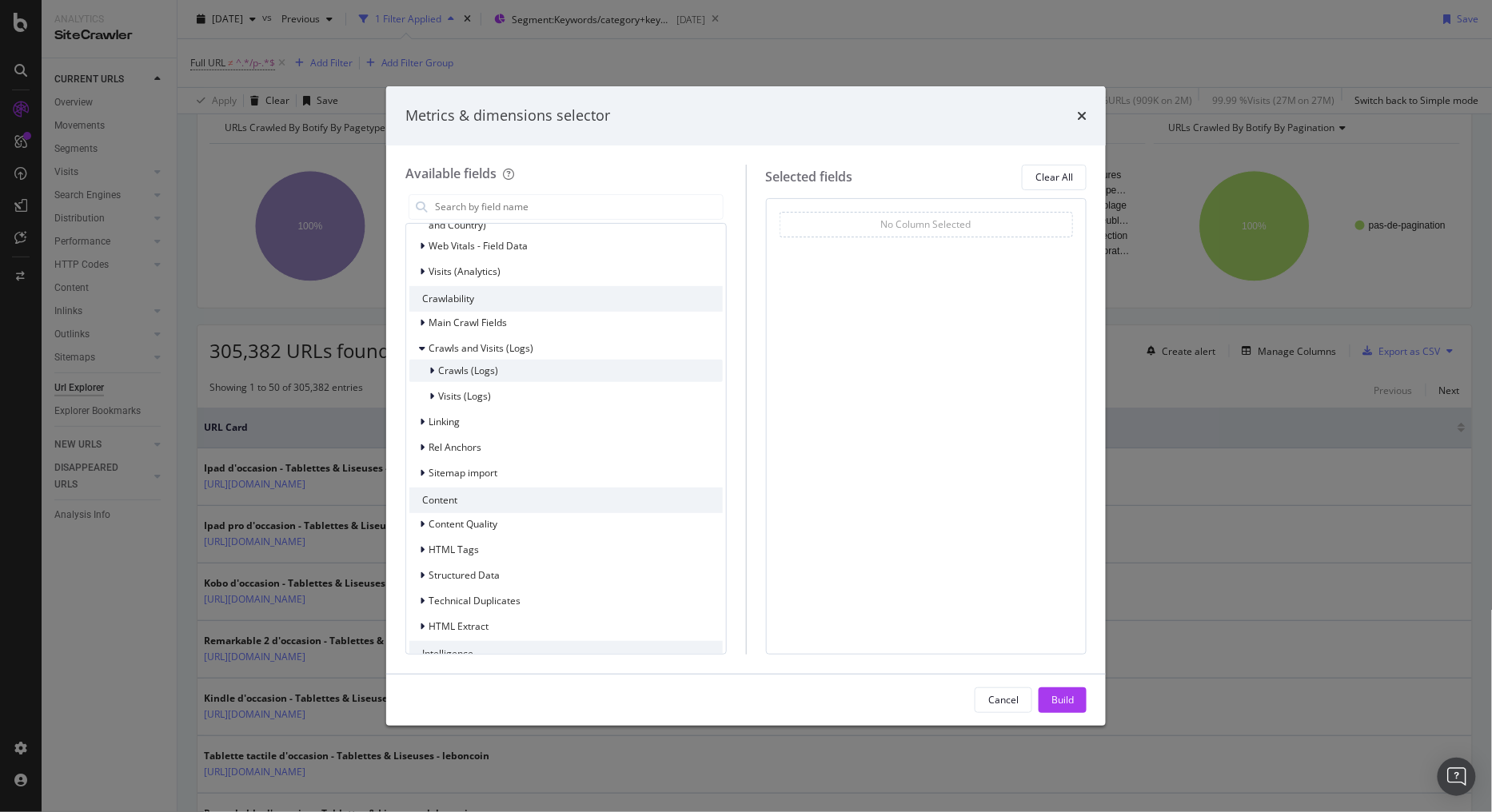
click at [483, 376] on span "Crawls (Logs)" at bounding box center [468, 370] width 60 height 13
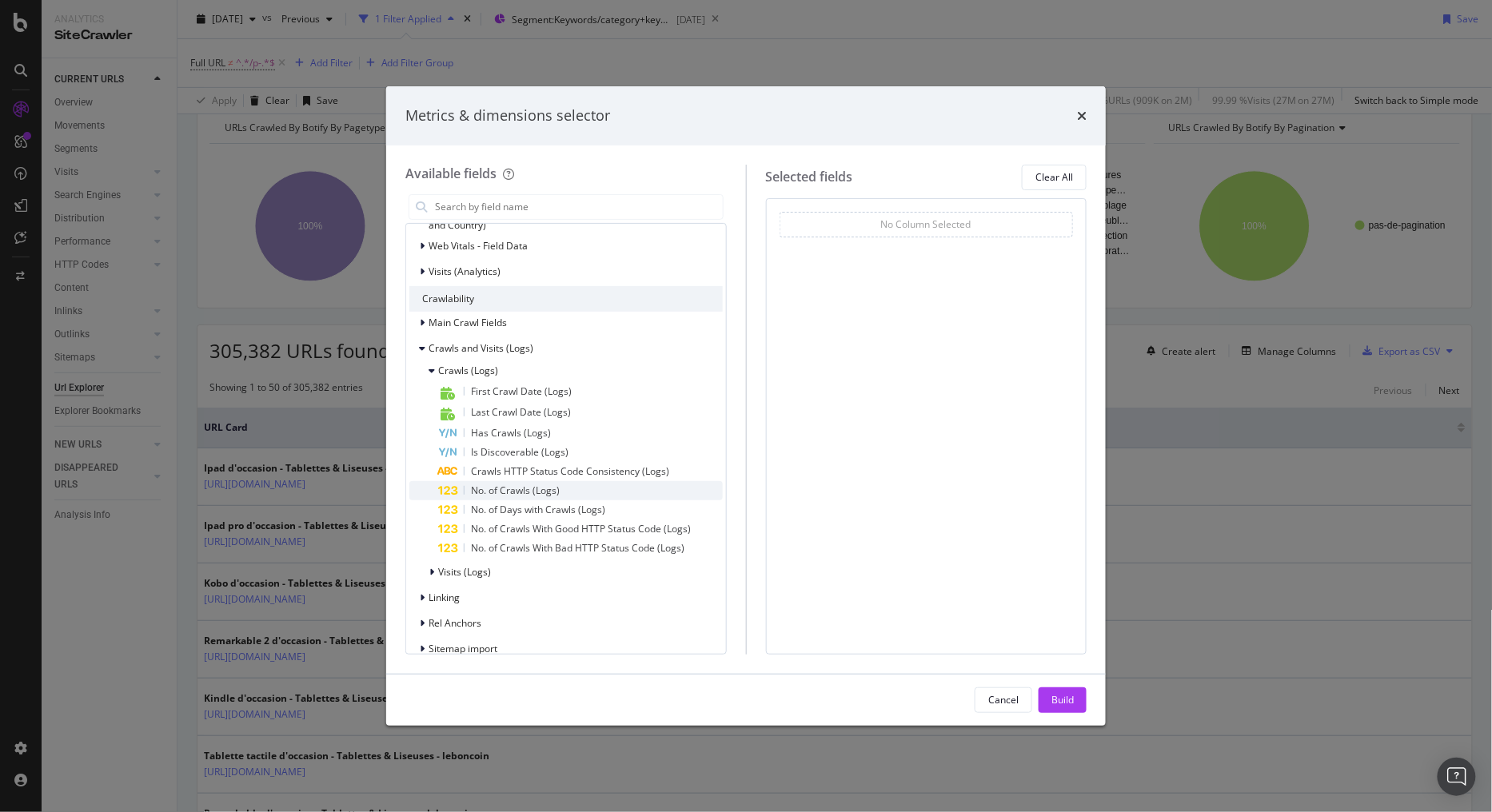
click at [523, 490] on span "No. of Crawls (Logs)" at bounding box center [515, 490] width 89 height 13
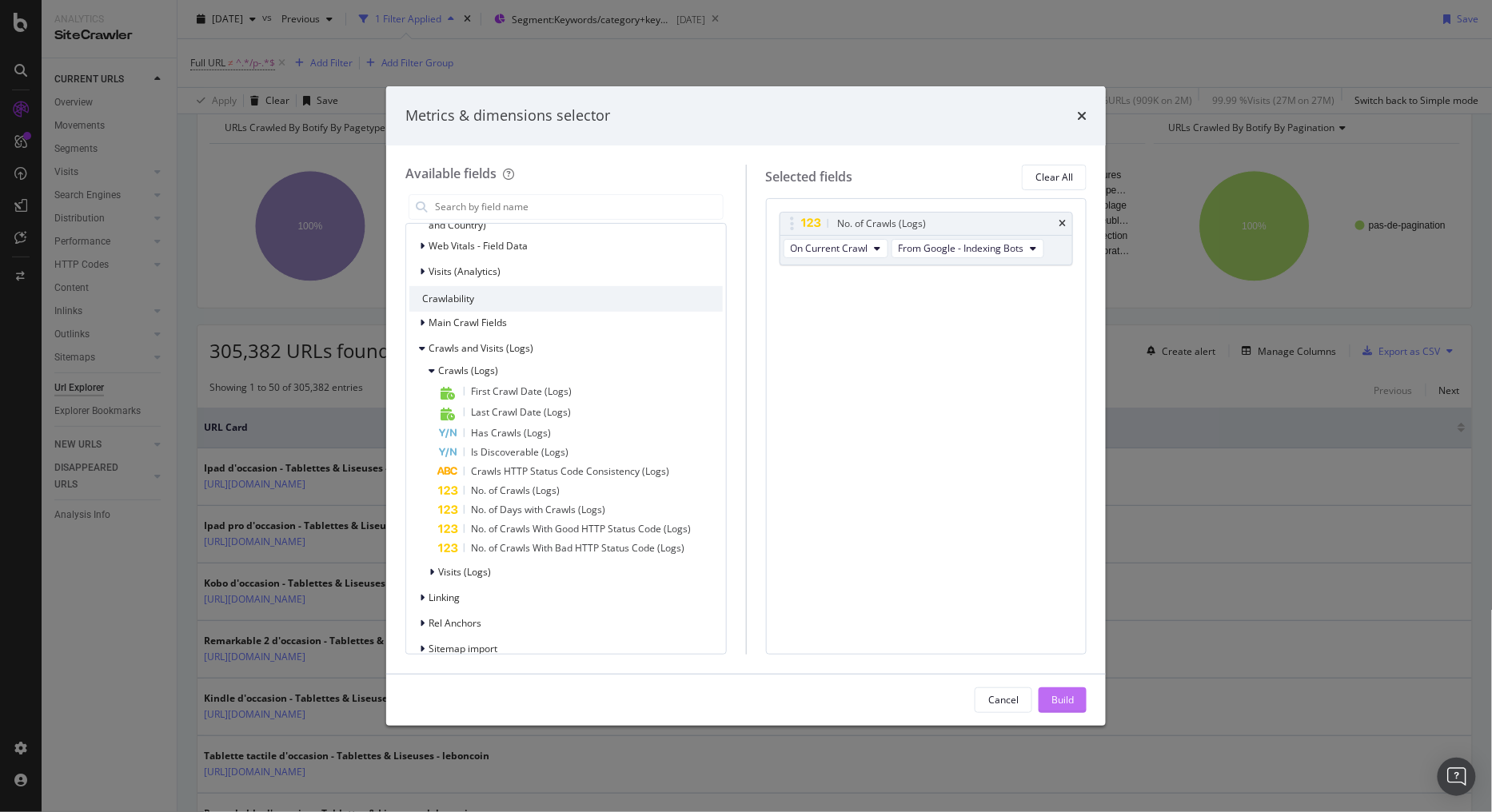
click at [1066, 704] on div "Build" at bounding box center [1063, 699] width 23 height 13
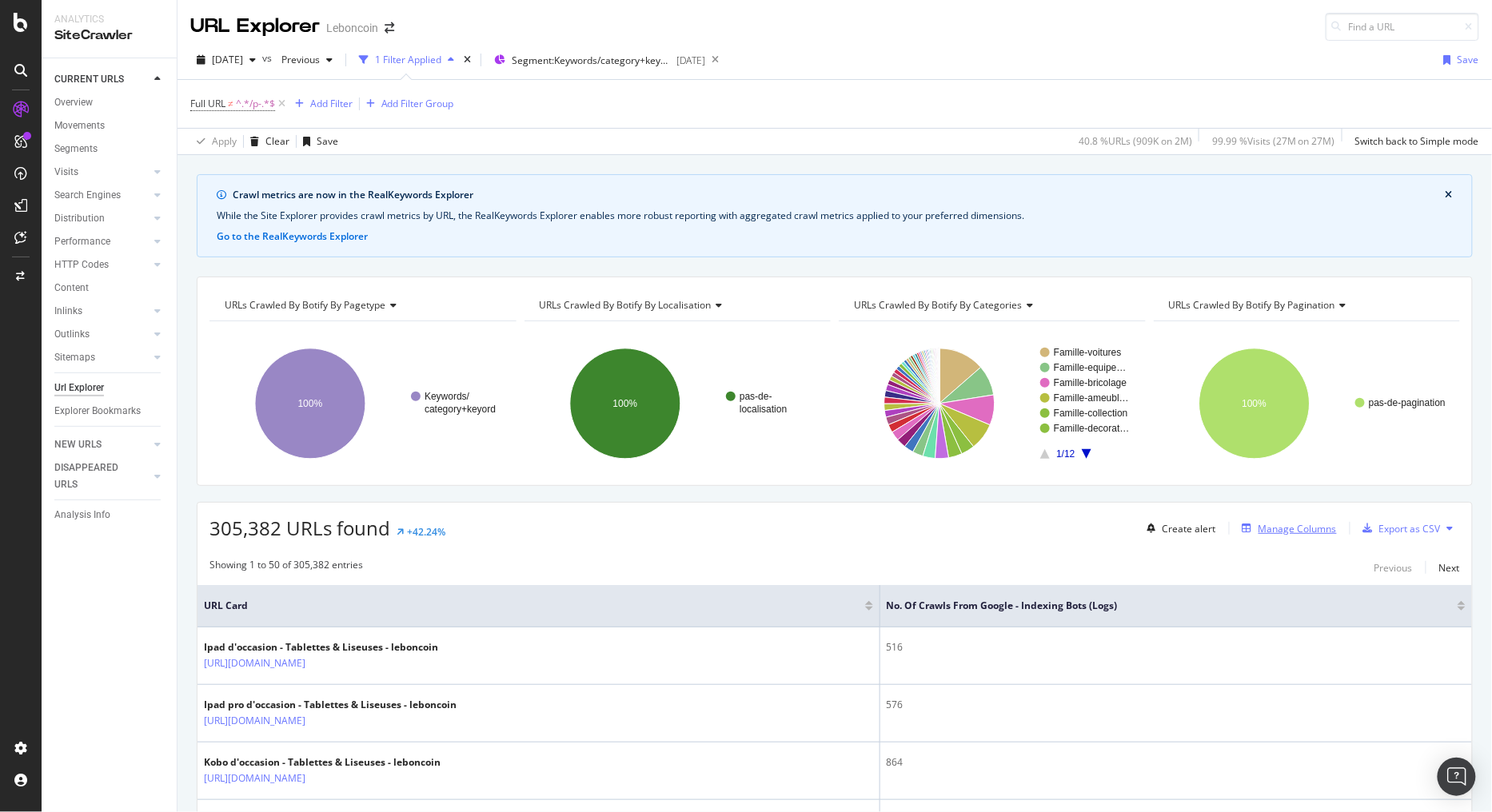
click at [1305, 530] on div "Manage Columns" at bounding box center [1297, 528] width 78 height 13
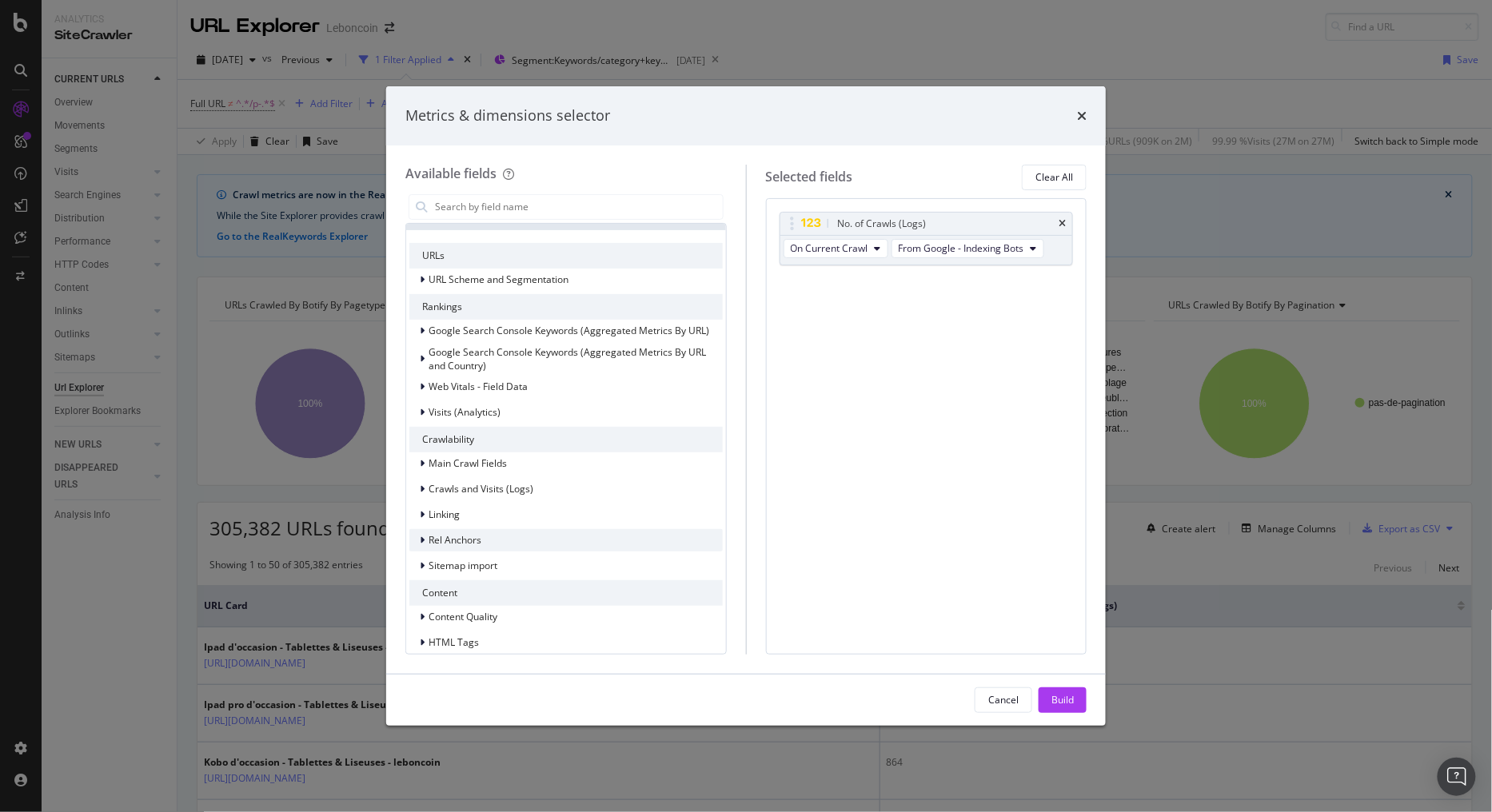
scroll to position [177, 0]
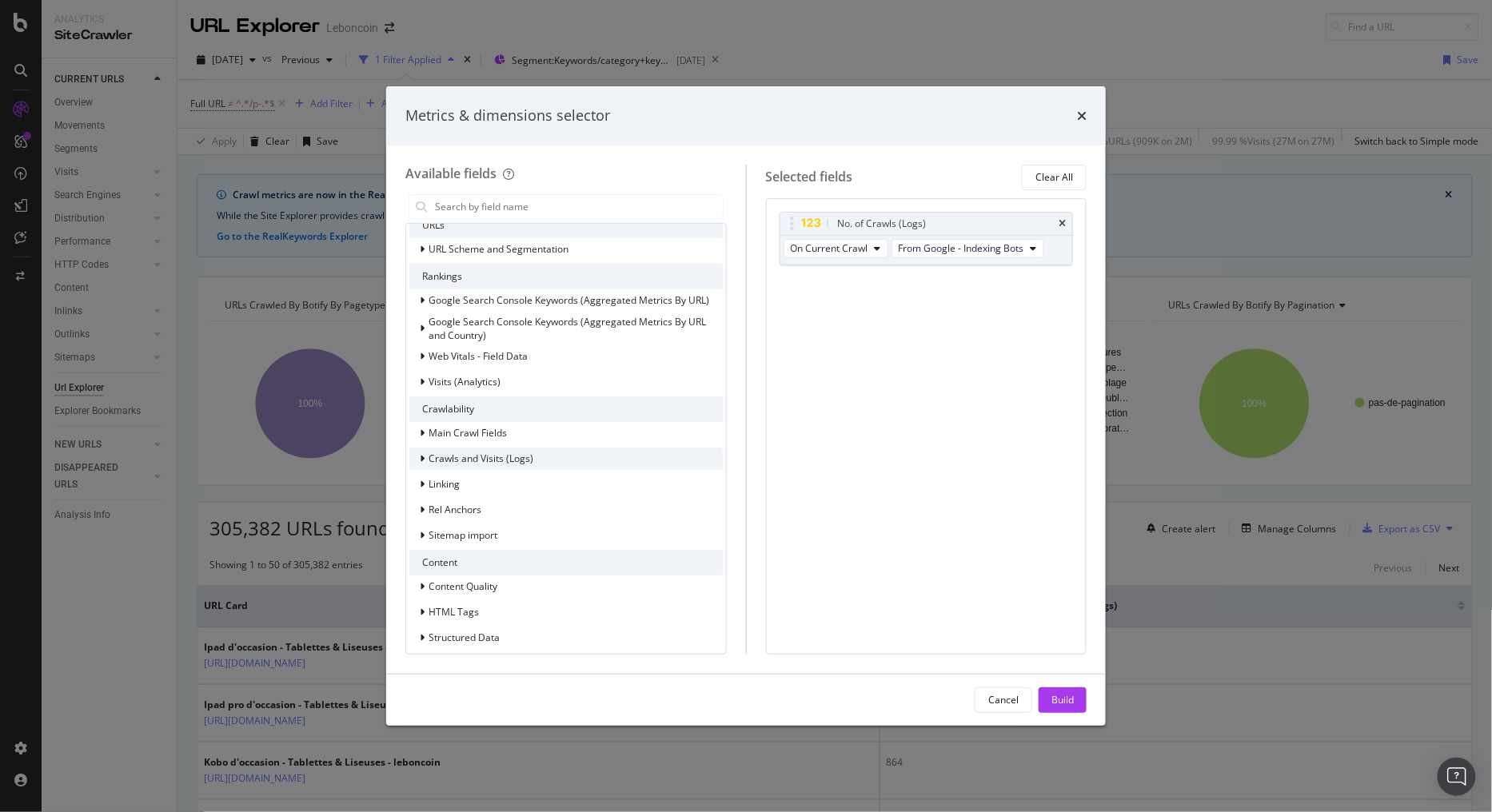
click at [507, 458] on span "Crawls and Visits (Logs)" at bounding box center [481, 458] width 104 height 13
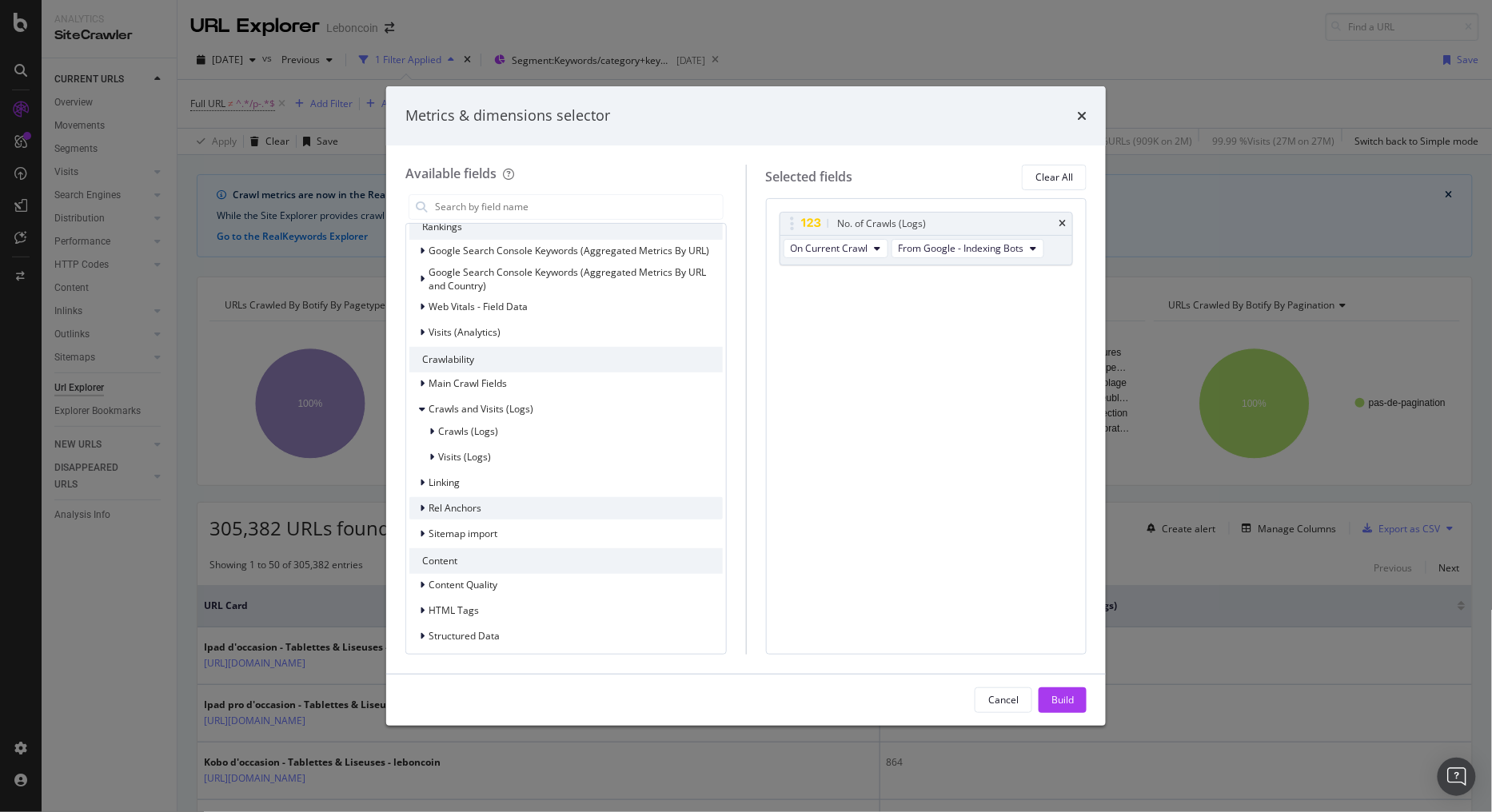
scroll to position [267, 0]
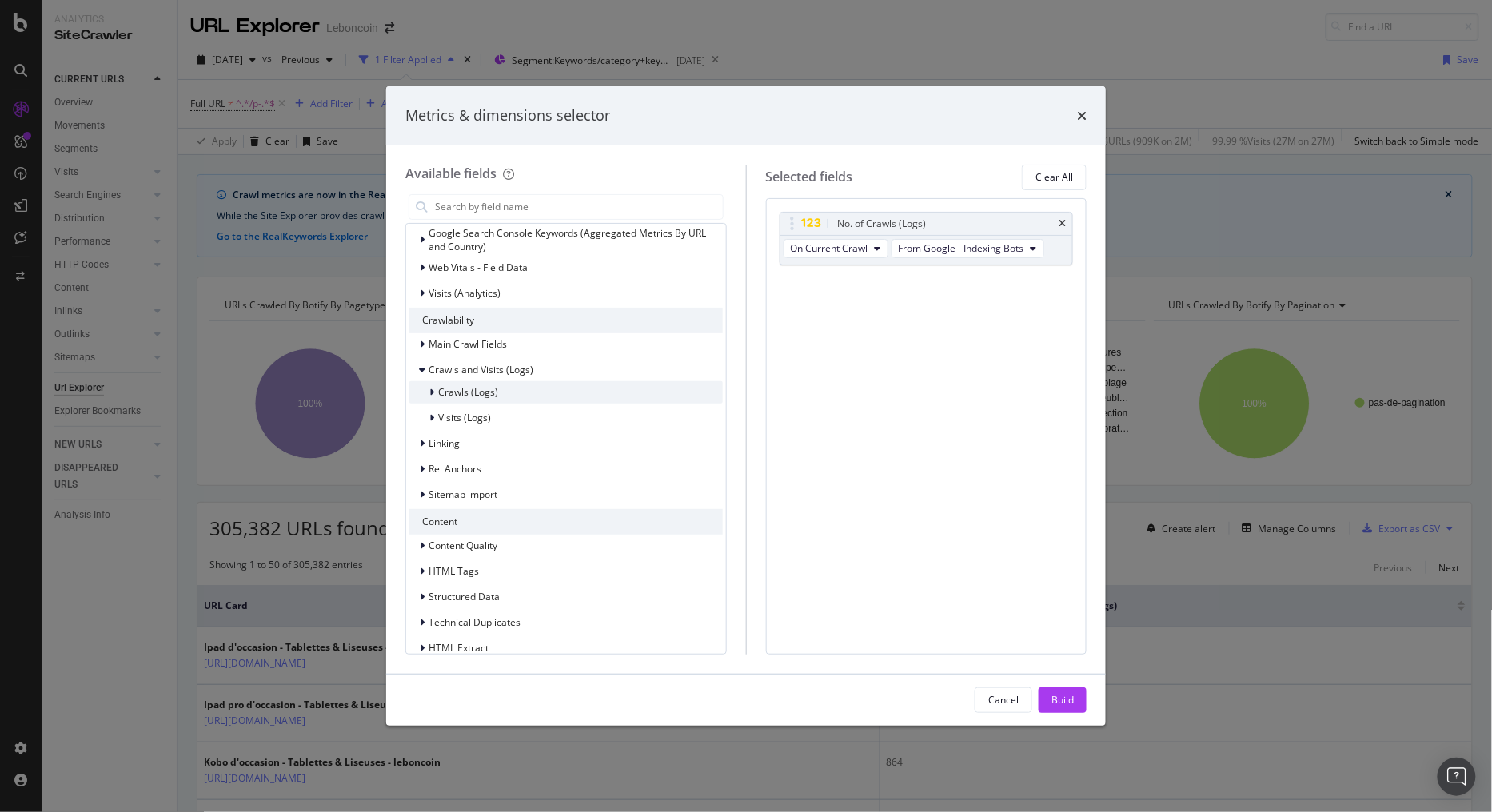
click at [493, 394] on span "Crawls (Logs)" at bounding box center [468, 391] width 60 height 13
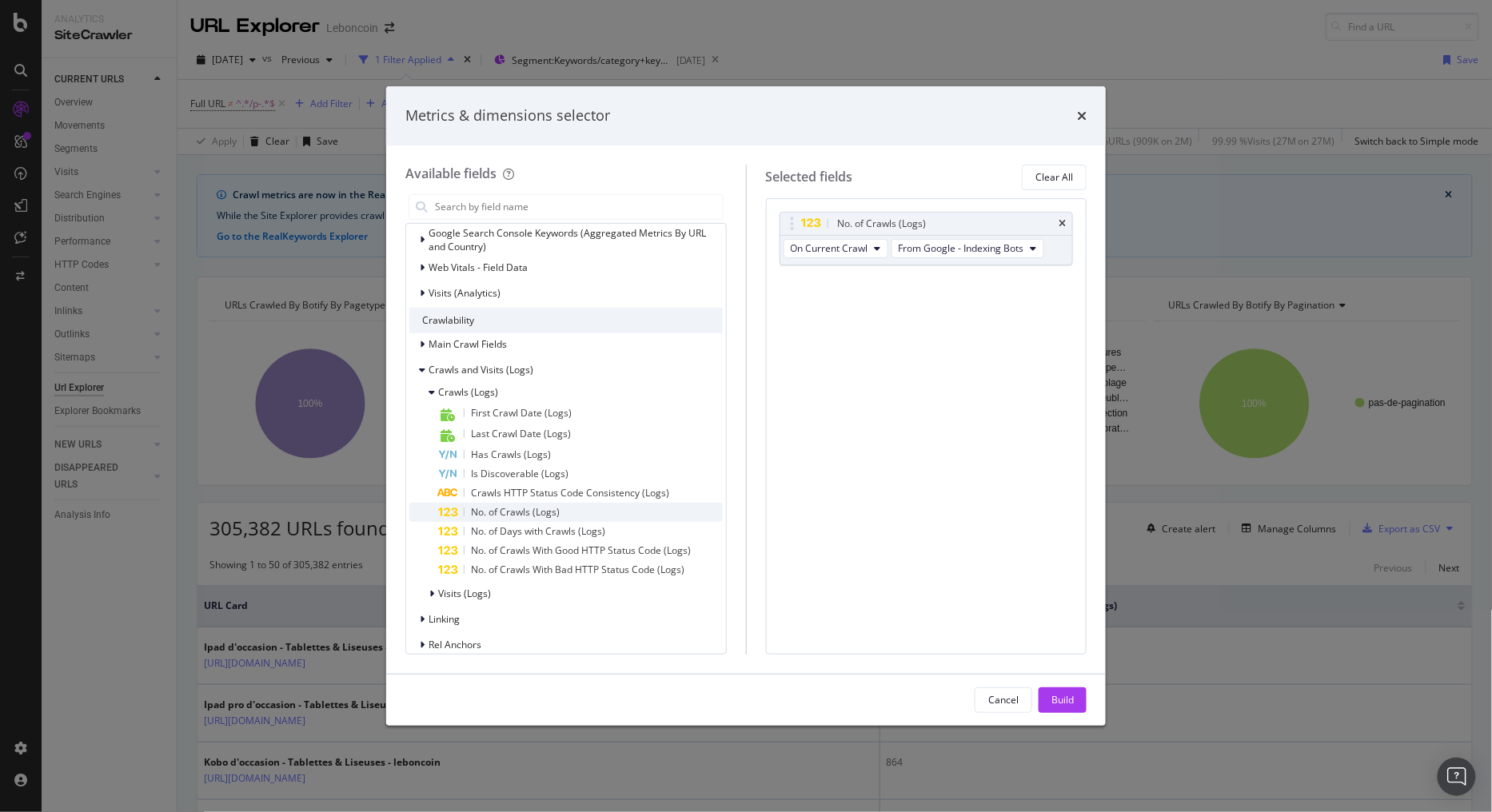
click at [530, 516] on span "No. of Crawls (Logs)" at bounding box center [515, 511] width 89 height 13
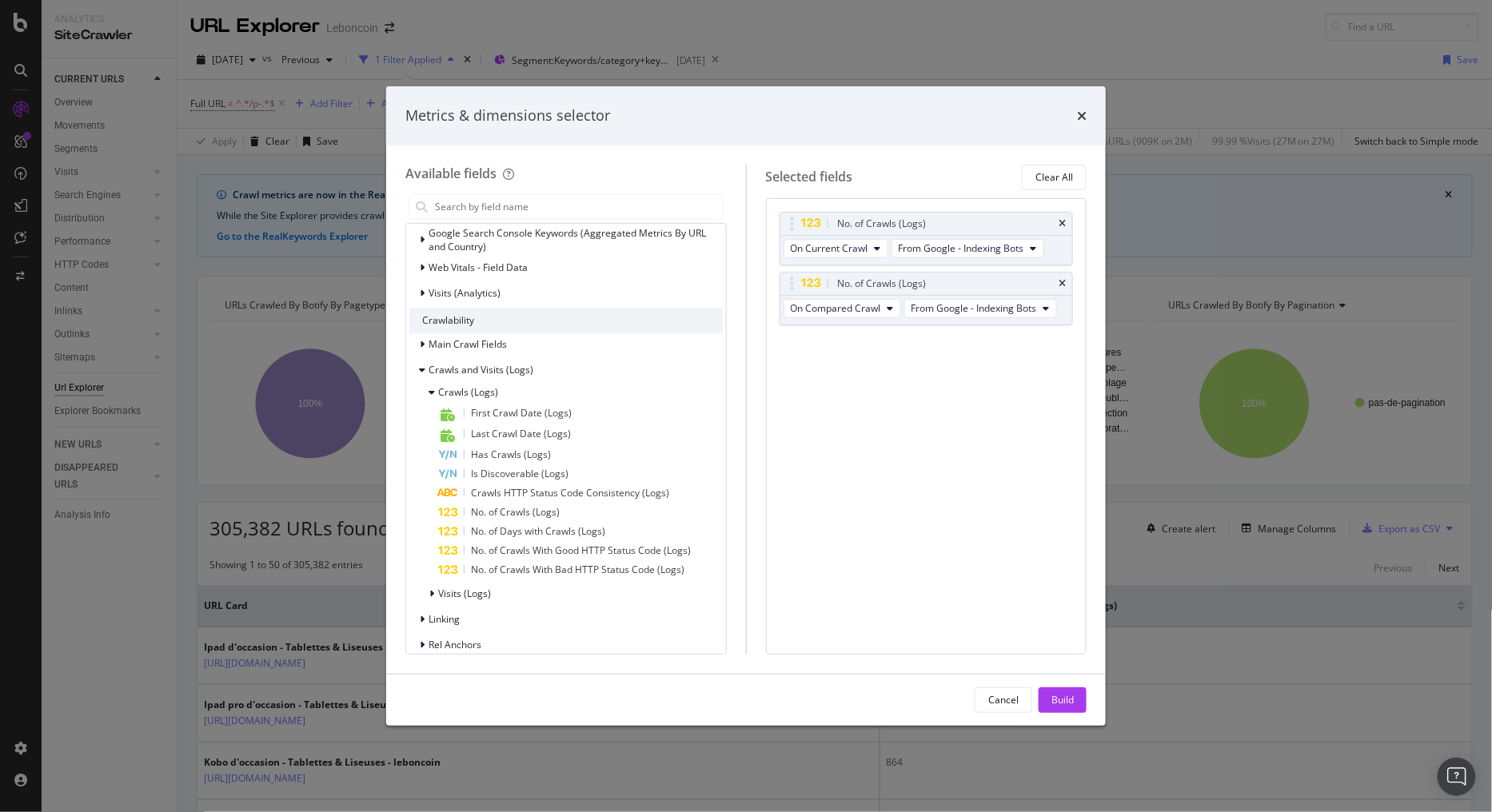
click at [1061, 685] on div "Cancel Build" at bounding box center [746, 700] width 720 height 51
click at [1061, 693] on div "Build" at bounding box center [1063, 699] width 23 height 13
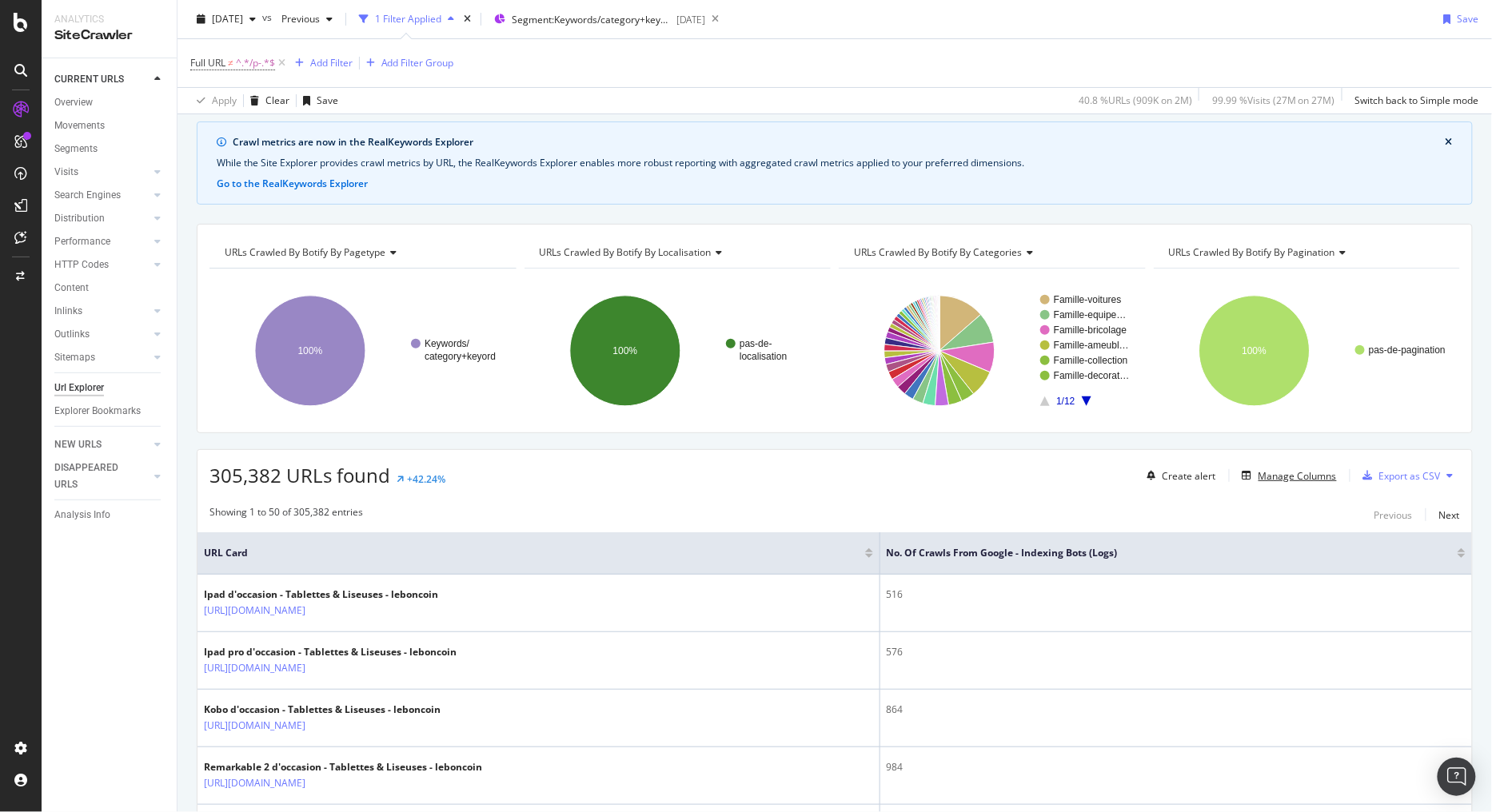
scroll to position [36, 0]
